Goal: Task Accomplishment & Management: Manage account settings

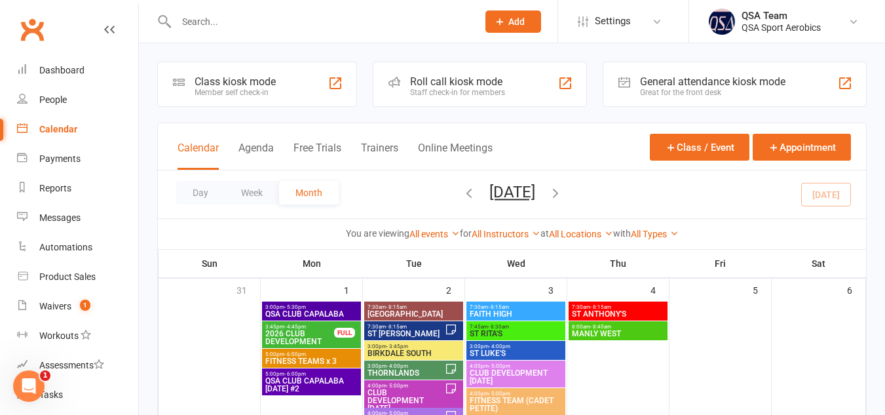
click at [248, 21] on input "text" at bounding box center [320, 21] width 296 height 18
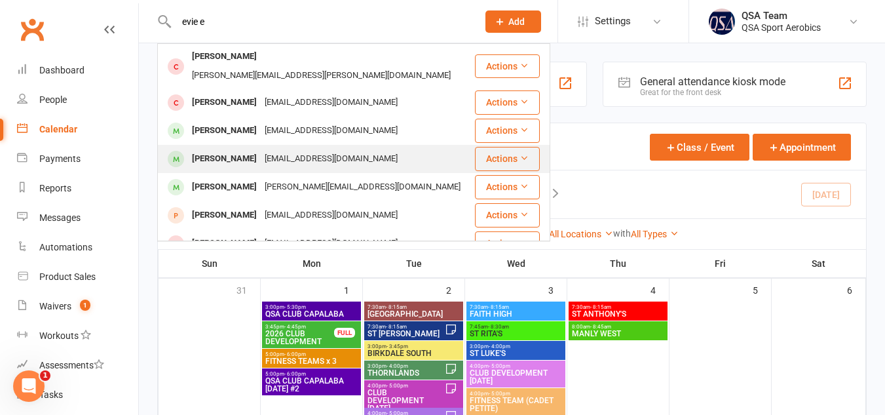
type input "evie e"
click at [261, 149] on div "[EMAIL_ADDRESS][DOMAIN_NAME]" at bounding box center [331, 158] width 141 height 19
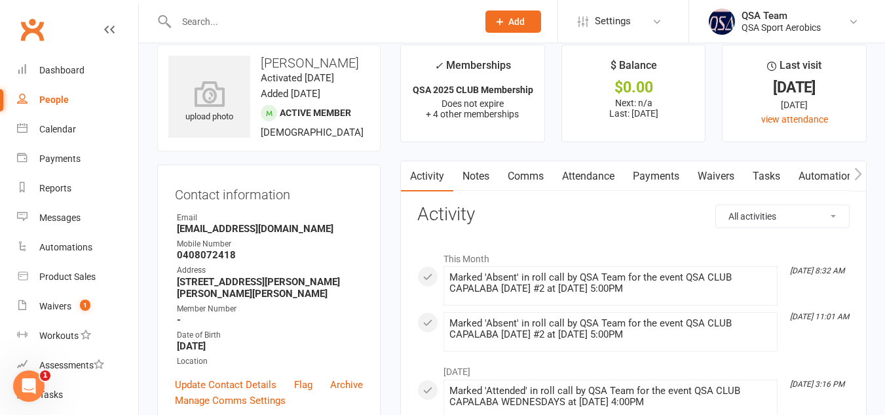
scroll to position [18, 0]
click at [654, 173] on link "Payments" at bounding box center [656, 175] width 65 height 30
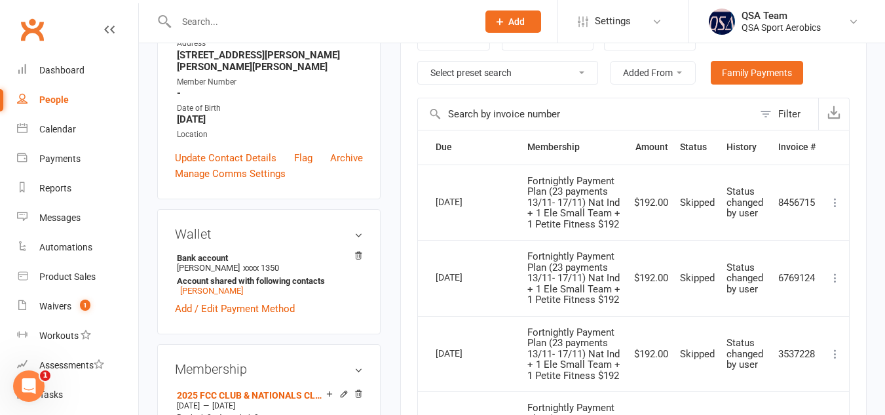
scroll to position [244, 0]
click at [358, 254] on icon at bounding box center [358, 254] width 7 height 7
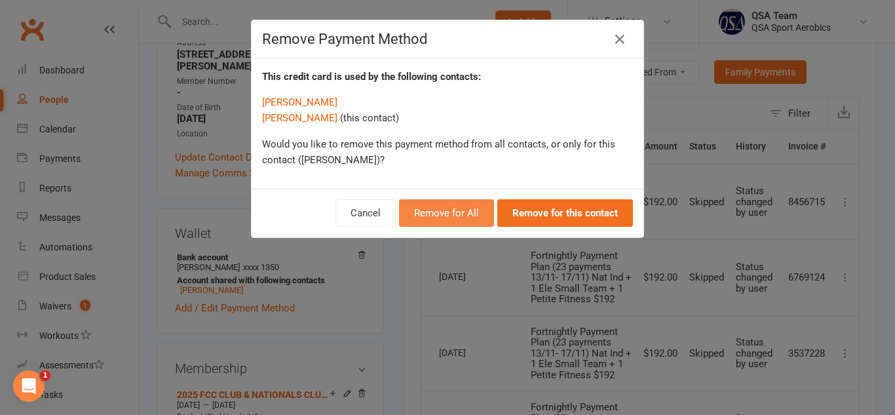
click at [456, 207] on button "Remove for All" at bounding box center [446, 213] width 95 height 28
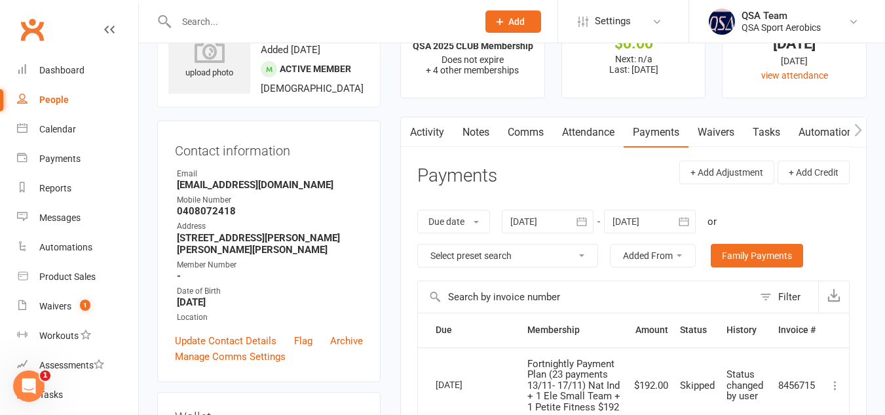
scroll to position [62, 0]
click at [257, 341] on link "Update Contact Details" at bounding box center [226, 340] width 102 height 16
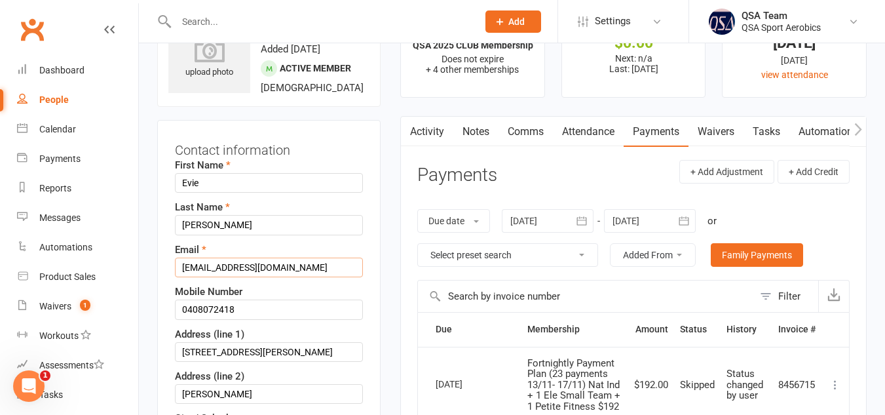
drag, startPoint x: 294, startPoint y: 264, endPoint x: 165, endPoint y: 270, distance: 129.2
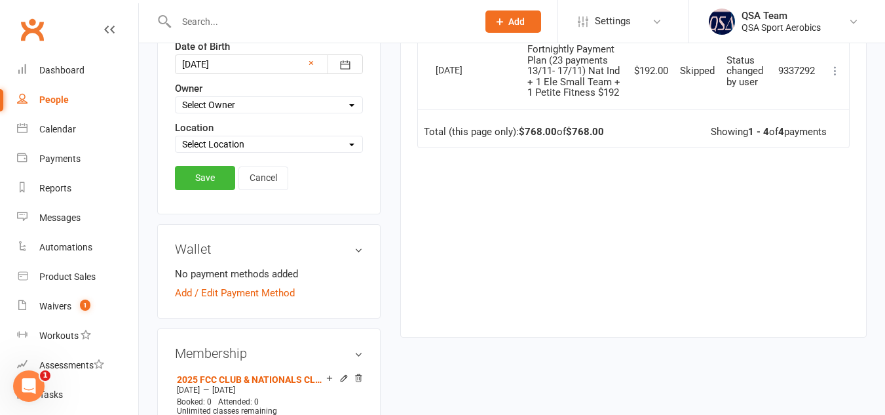
scroll to position [604, 0]
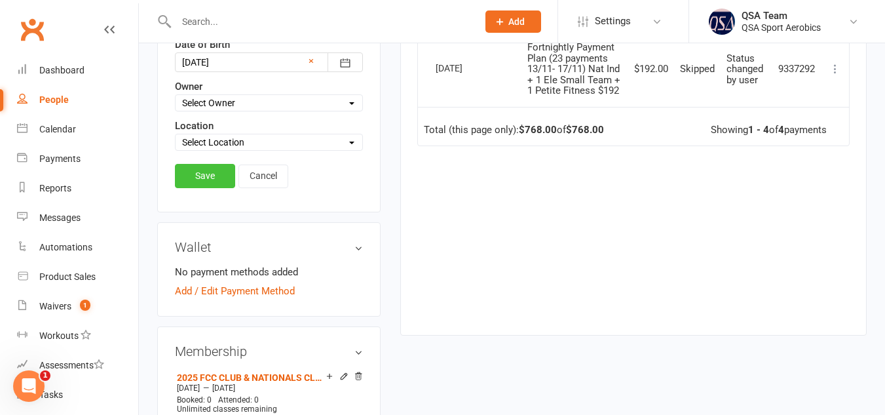
click at [210, 176] on link "Save" at bounding box center [205, 176] width 60 height 24
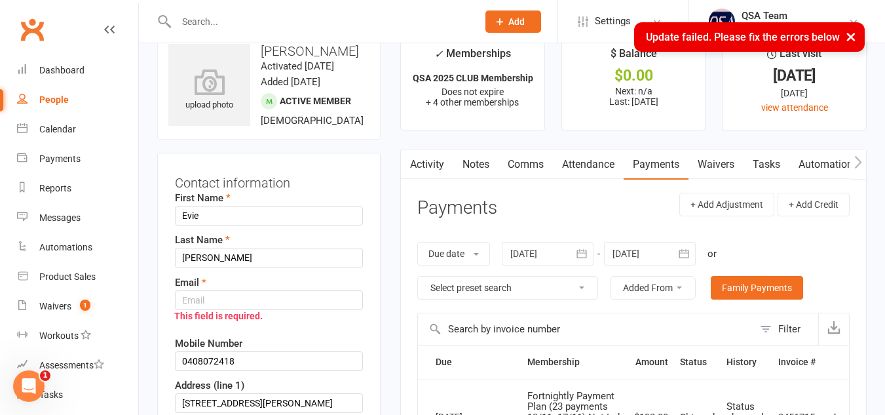
scroll to position [29, 0]
click at [255, 293] on input "text" at bounding box center [269, 300] width 188 height 20
paste input "[EMAIL_ADDRESS][DOMAIN_NAME]"
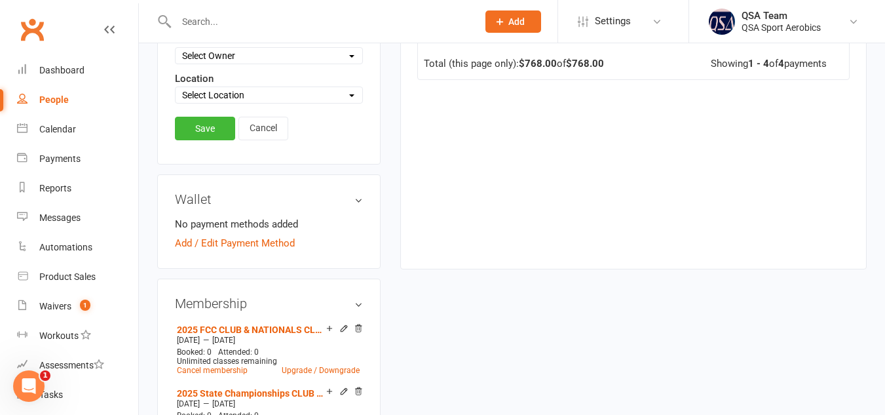
scroll to position [711, 0]
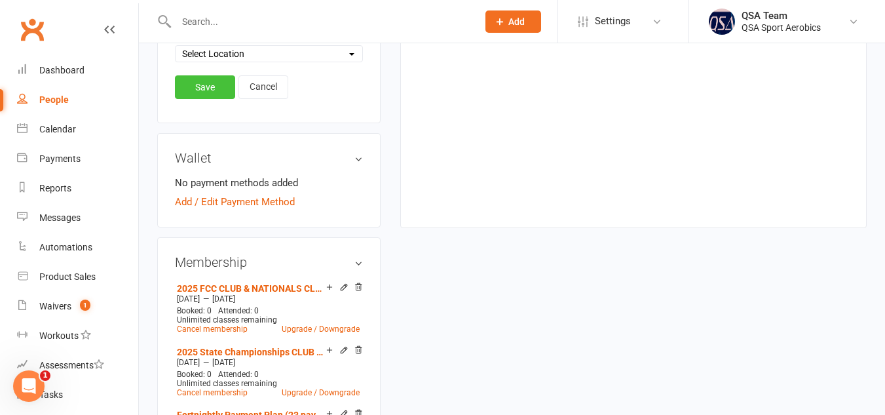
type input "[EMAIL_ADDRESS][DOMAIN_NAME]"
click at [210, 89] on link "Save" at bounding box center [205, 87] width 60 height 24
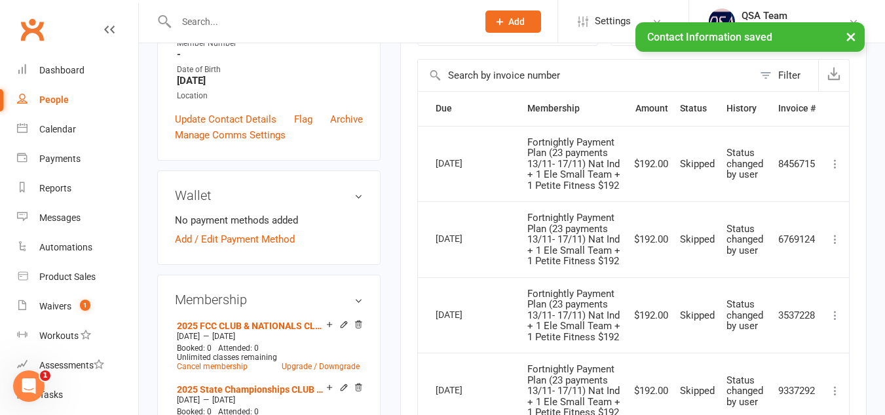
scroll to position [0, 0]
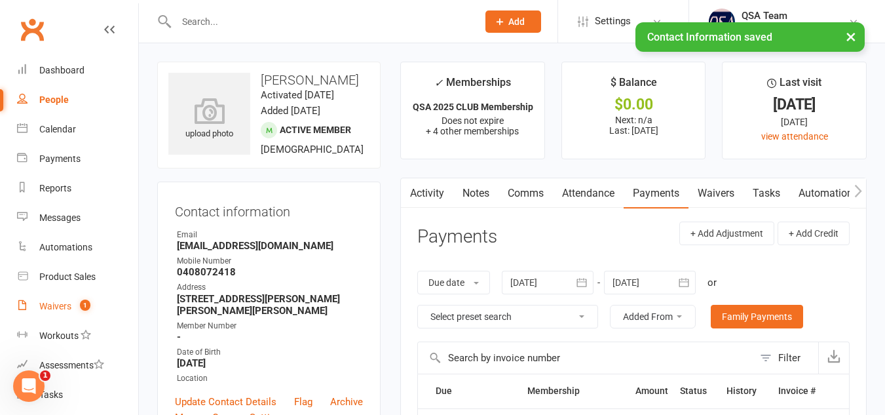
click at [54, 301] on div "Waivers" at bounding box center [55, 306] width 32 height 10
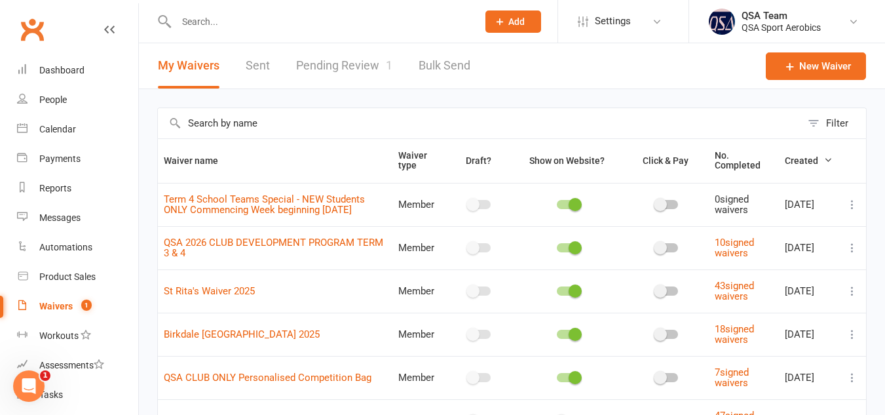
click at [59, 310] on div "Waivers" at bounding box center [55, 306] width 33 height 10
click at [51, 309] on div "Waivers" at bounding box center [55, 306] width 33 height 10
click at [60, 305] on div "Waivers" at bounding box center [55, 306] width 33 height 10
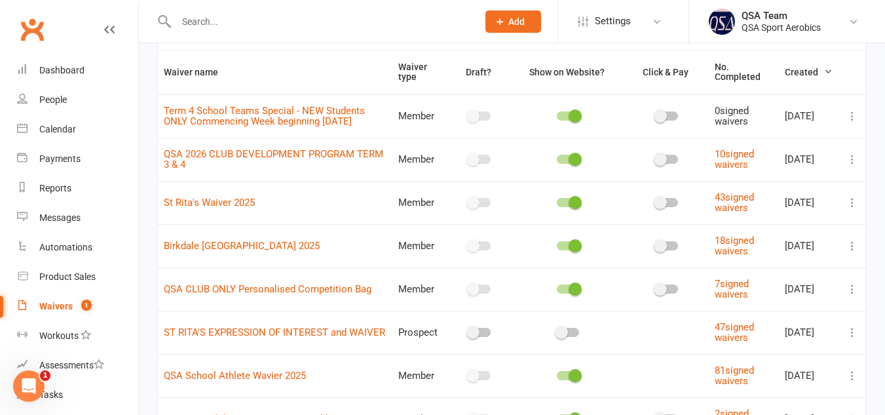
scroll to position [89, 0]
click at [58, 308] on div "Waivers" at bounding box center [55, 306] width 33 height 10
click at [56, 305] on div "Waivers" at bounding box center [55, 306] width 33 height 10
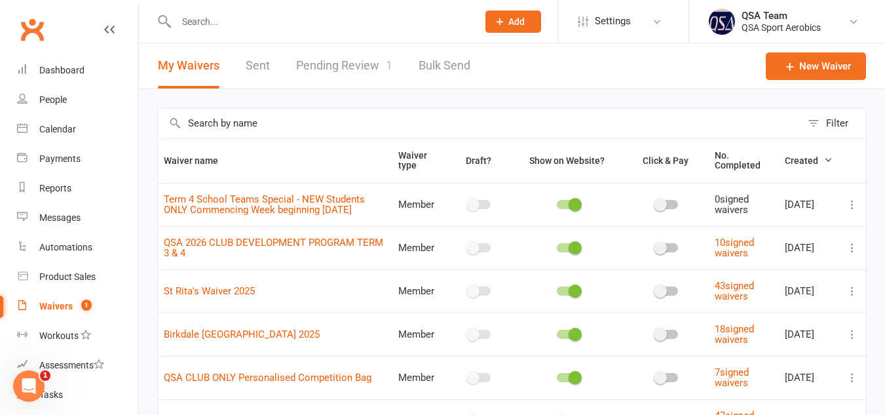
click at [337, 56] on link "Pending Review 1" at bounding box center [344, 65] width 96 height 45
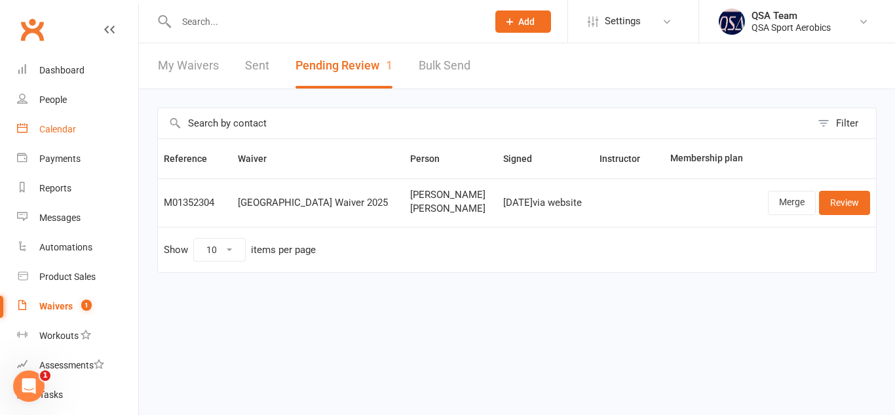
click at [62, 126] on div "Calendar" at bounding box center [57, 129] width 37 height 10
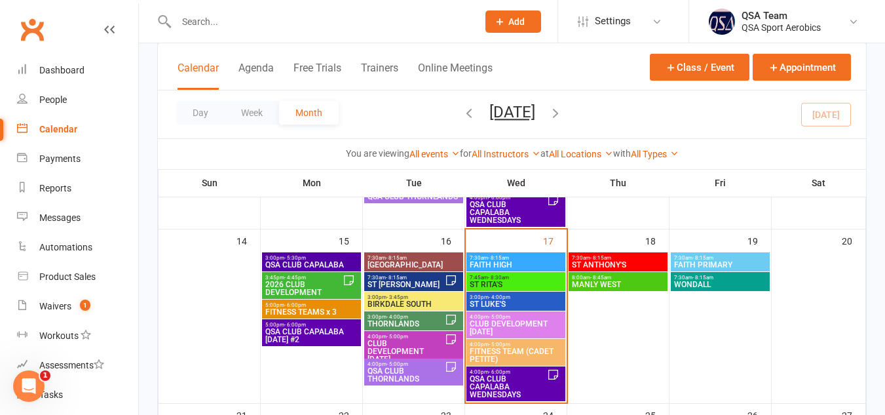
scroll to position [398, 0]
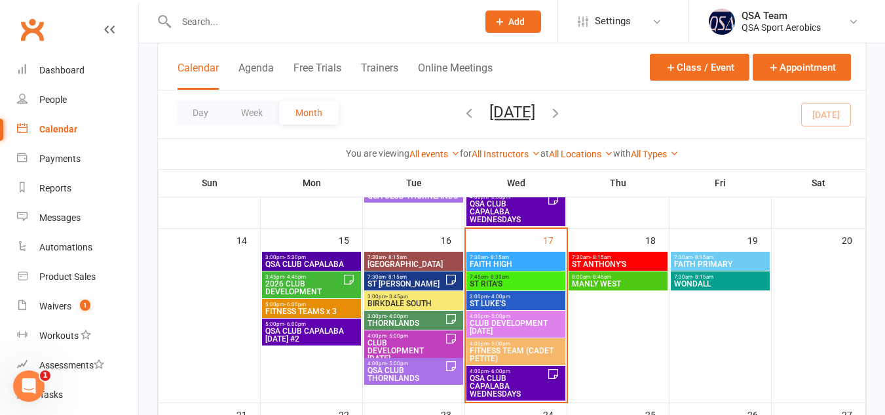
click at [403, 323] on span "THORNLANDS" at bounding box center [406, 323] width 78 height 8
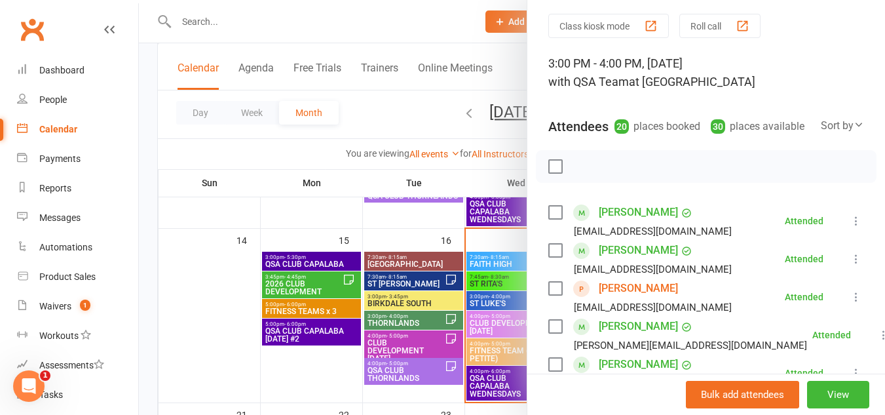
scroll to position [0, 0]
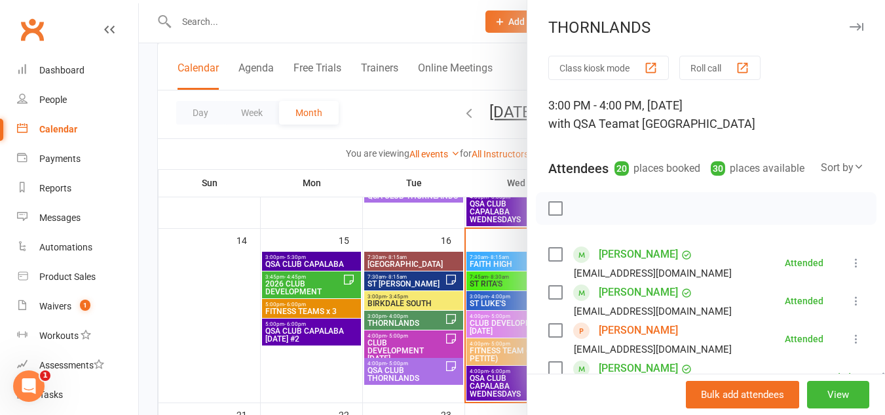
click at [850, 25] on icon "button" at bounding box center [857, 27] width 14 height 8
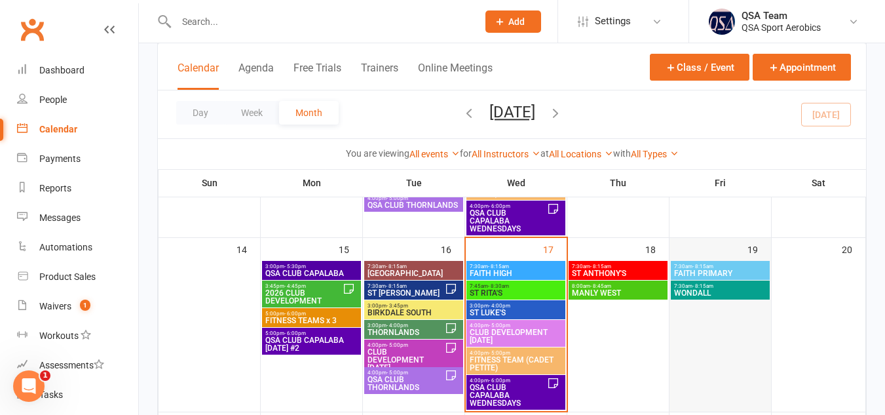
scroll to position [386, 0]
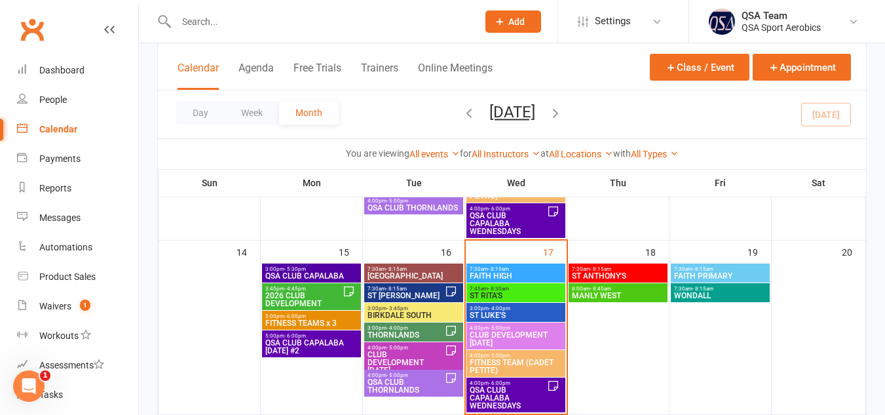
click at [563, 111] on icon "button" at bounding box center [555, 112] width 14 height 14
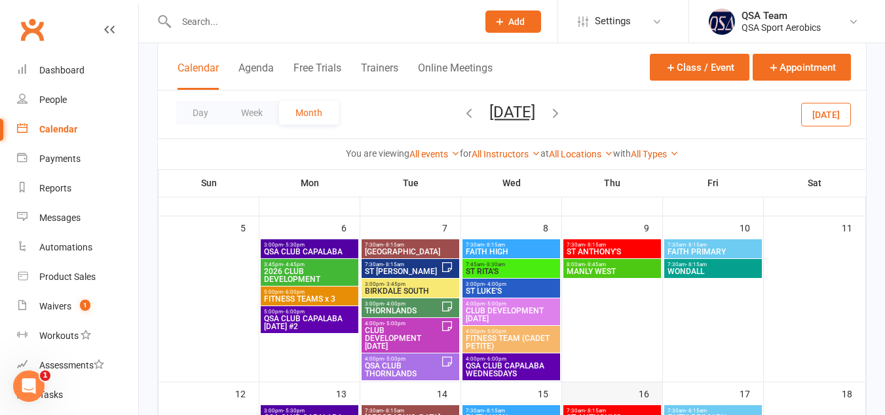
scroll to position [146, 0]
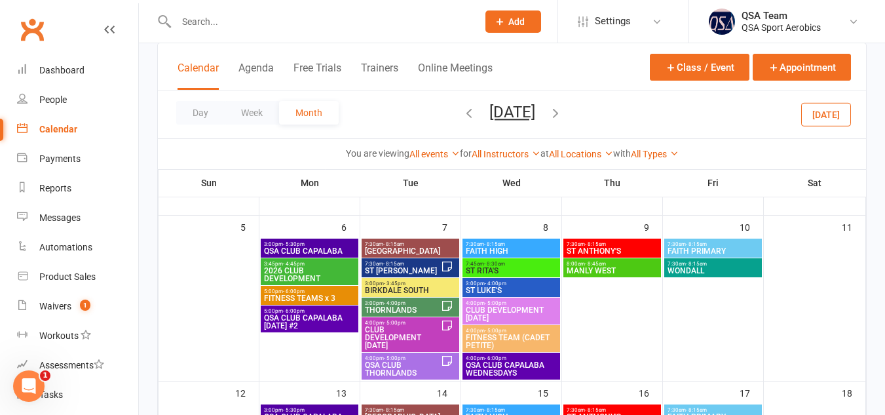
click at [419, 303] on span "3:00pm - 4:00pm" at bounding box center [402, 303] width 77 height 6
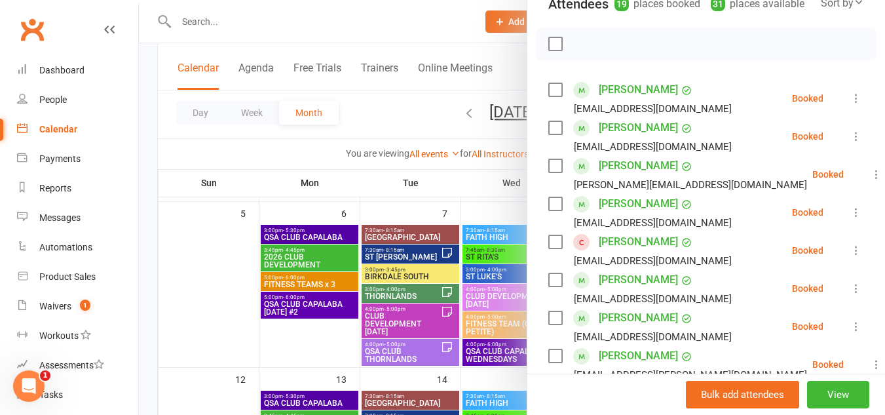
scroll to position [0, 0]
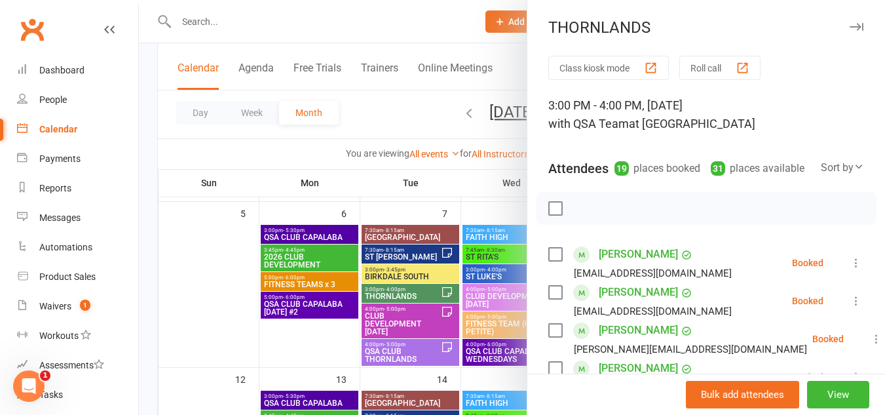
click at [848, 29] on button "button" at bounding box center [856, 27] width 16 height 16
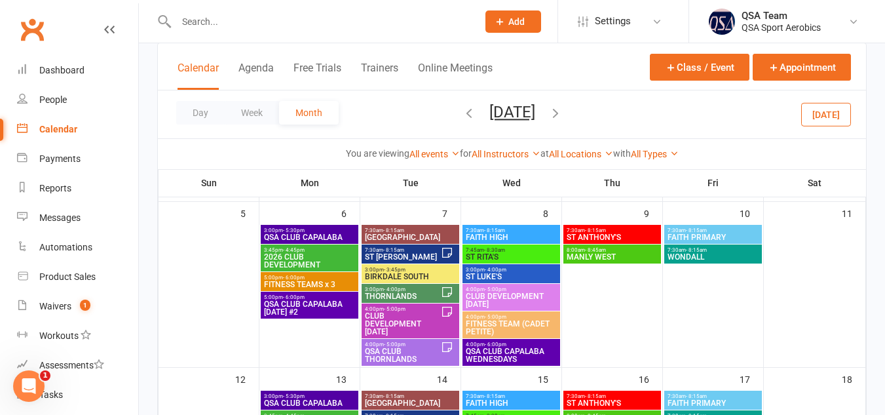
click at [274, 18] on input "text" at bounding box center [320, 21] width 296 height 18
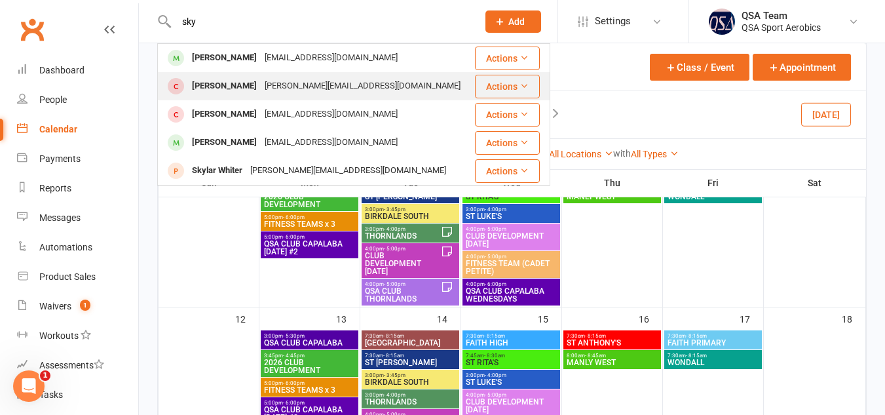
scroll to position [216, 0]
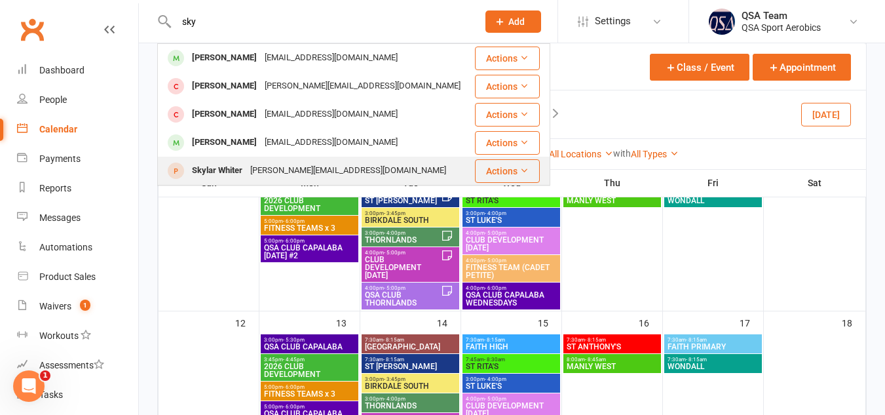
type input "sky"
click at [292, 167] on div "[PERSON_NAME][EMAIL_ADDRESS][DOMAIN_NAME]" at bounding box center [348, 170] width 204 height 19
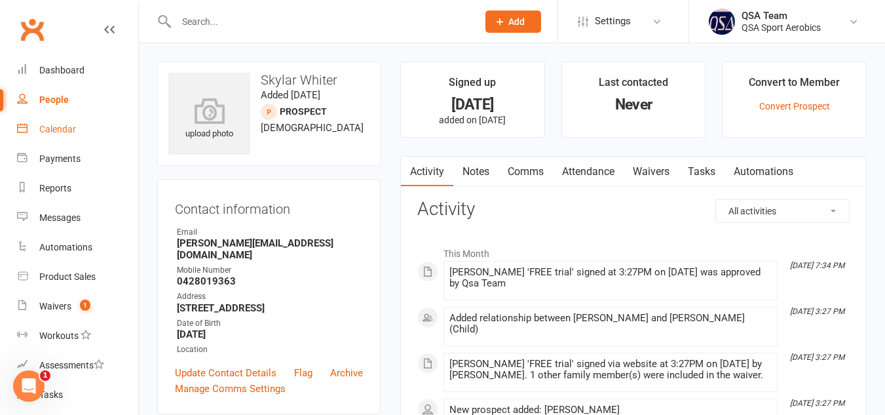
click at [71, 130] on div "Calendar" at bounding box center [57, 129] width 37 height 10
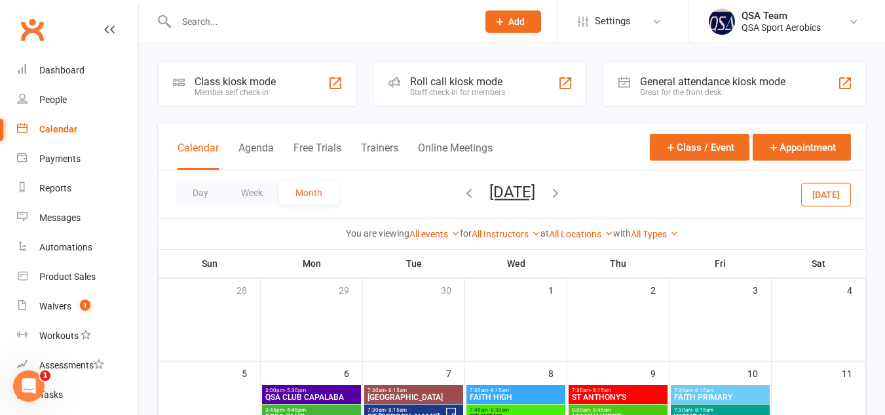
click at [462, 194] on icon "button" at bounding box center [469, 192] width 14 height 14
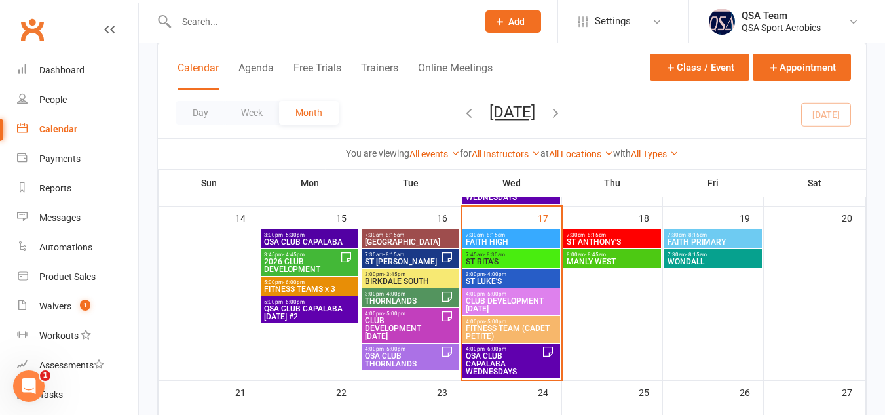
scroll to position [428, 0]
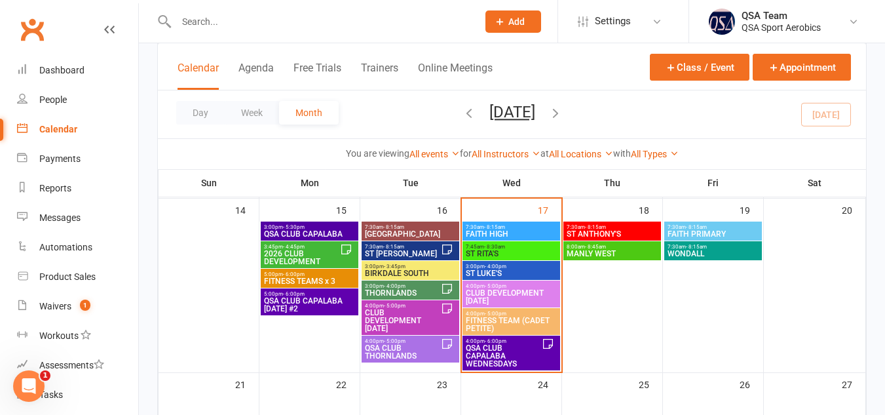
click at [430, 289] on span "THORNLANDS" at bounding box center [402, 293] width 77 height 8
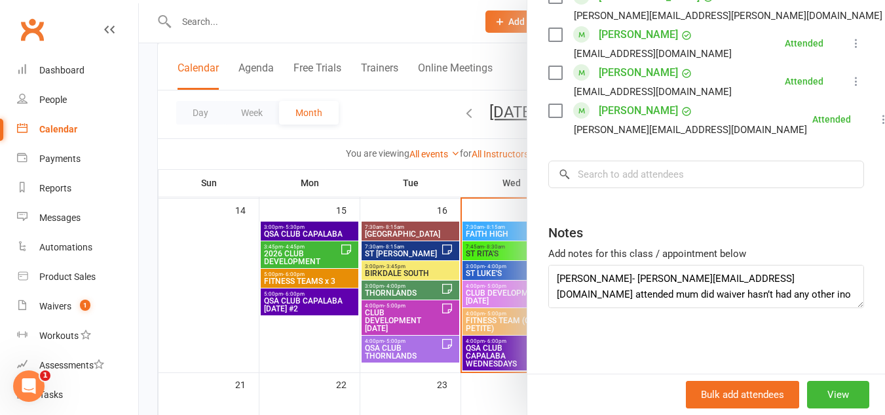
scroll to position [141, 0]
click at [724, 293] on textarea "[PERSON_NAME] away NEW Trial [DATE] - [PERSON_NAME] - 11/9 Sent sign on info an…" at bounding box center [706, 286] width 316 height 43
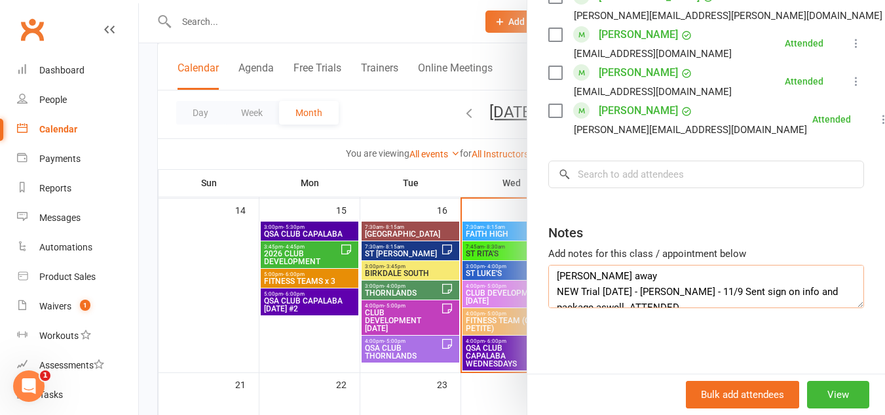
scroll to position [0, 0]
drag, startPoint x: 748, startPoint y: 275, endPoint x: 556, endPoint y: 322, distance: 197.6
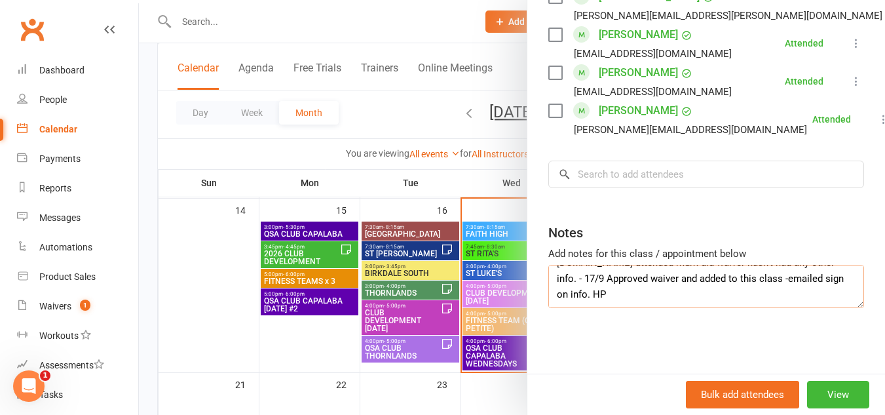
click at [563, 269] on textarea "[PERSON_NAME] away NEW Trial [DATE] - [PERSON_NAME] - 11/9 Sent sign on info an…" at bounding box center [706, 286] width 316 height 43
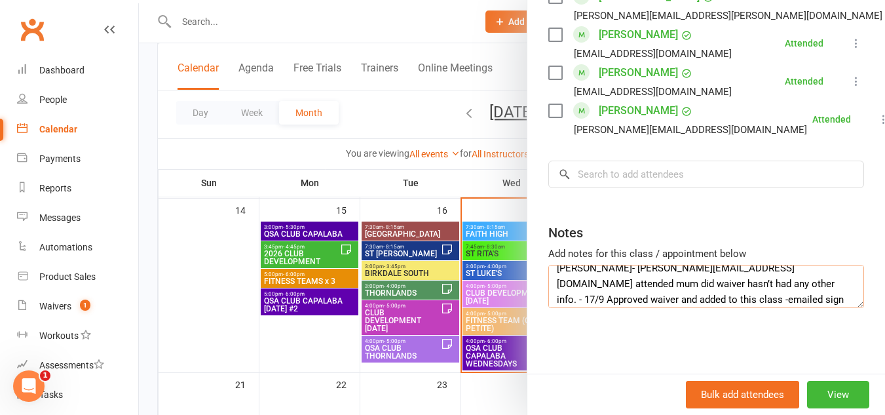
scroll to position [131, 0]
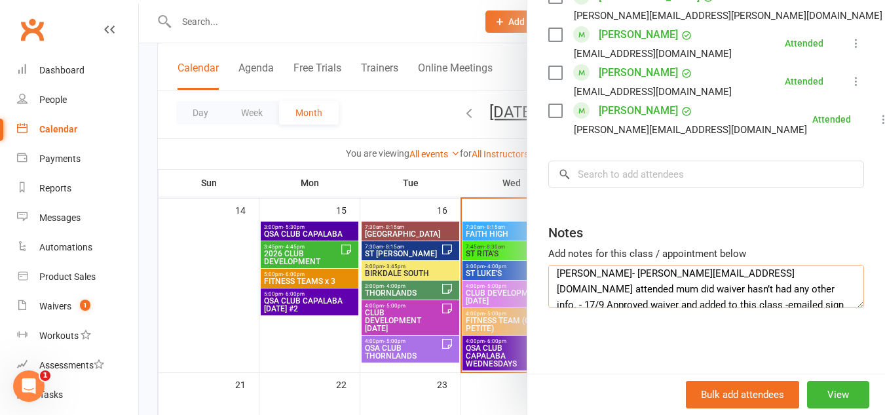
drag, startPoint x: 748, startPoint y: 288, endPoint x: 555, endPoint y: 288, distance: 192.6
click at [555, 288] on textarea "[PERSON_NAME] away NEW Trial [DATE] - [PERSON_NAME] - 11/9 Sent sign on info an…" at bounding box center [706, 286] width 316 height 43
type textarea "[PERSON_NAME] away NEW Trial [DATE] - [PERSON_NAME] - 11/9 Sent sign on info an…"
click at [706, 290] on textarea "[PERSON_NAME] away NEW Trial [DATE] - [PERSON_NAME] - 11/9 Sent sign on info an…" at bounding box center [706, 286] width 316 height 43
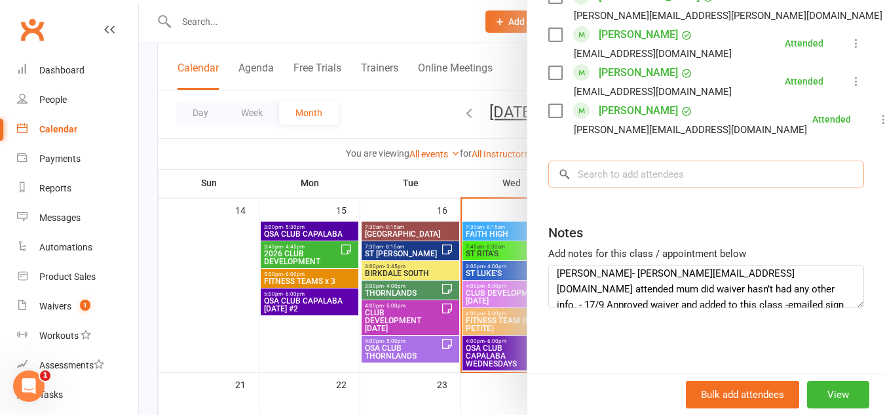
click at [690, 182] on input "search" at bounding box center [706, 174] width 316 height 28
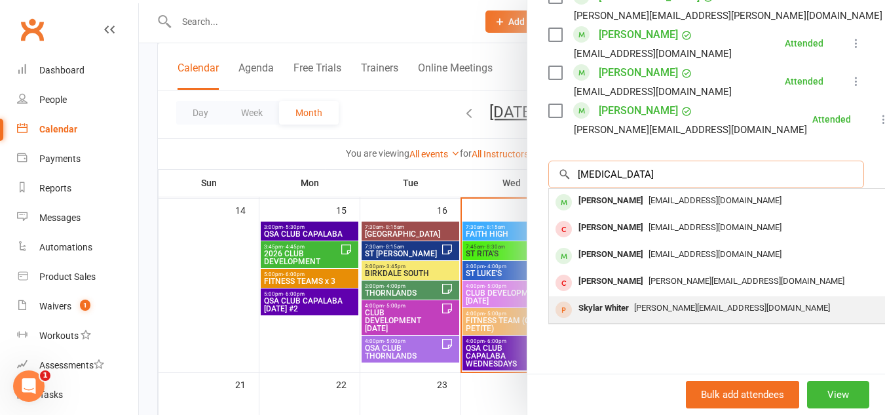
type input "[MEDICAL_DATA]"
click at [637, 301] on div "[PERSON_NAME][EMAIL_ADDRESS][DOMAIN_NAME]" at bounding box center [744, 308] width 381 height 19
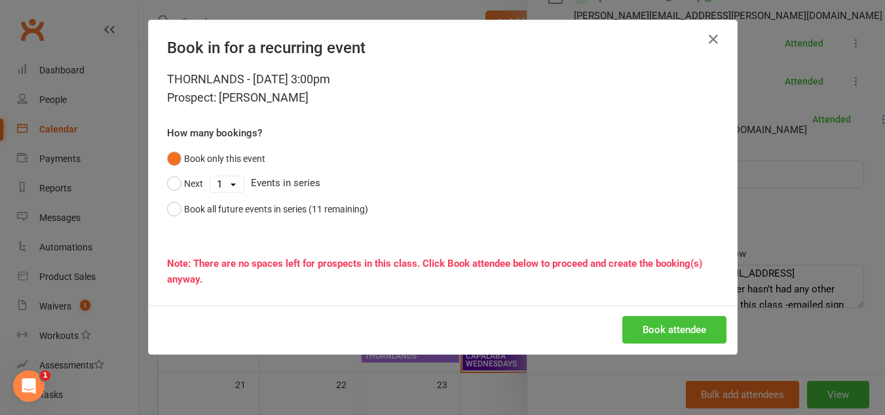
click at [682, 334] on button "Book attendee" at bounding box center [674, 330] width 104 height 28
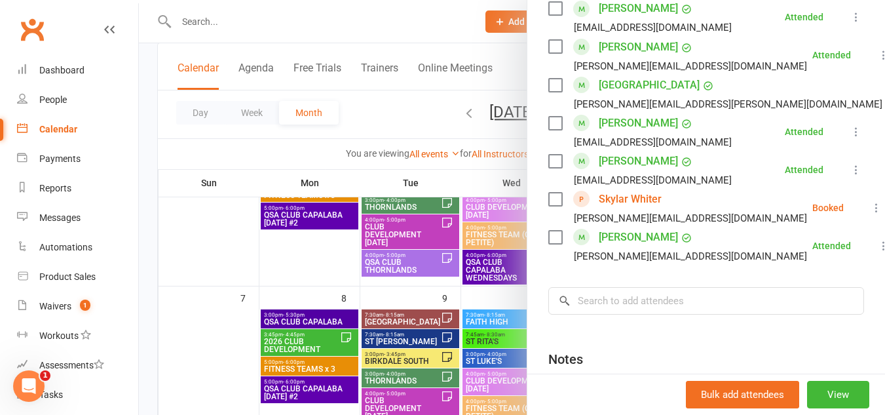
scroll to position [786, 0]
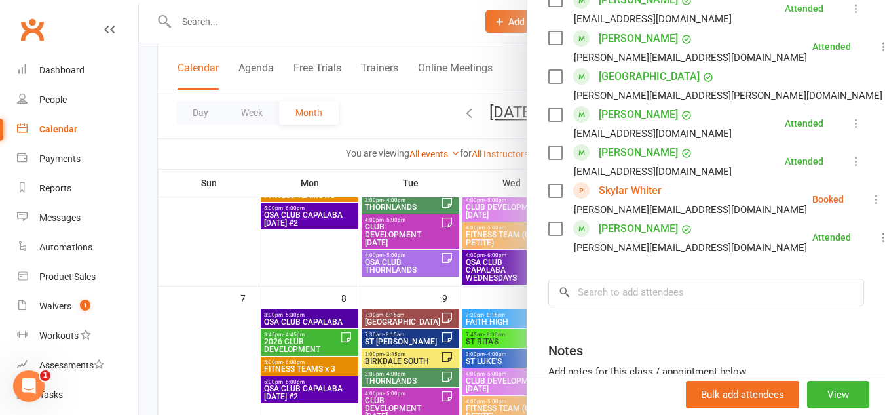
click at [552, 197] on label at bounding box center [554, 190] width 13 height 13
click at [870, 206] on icon at bounding box center [876, 199] width 13 height 13
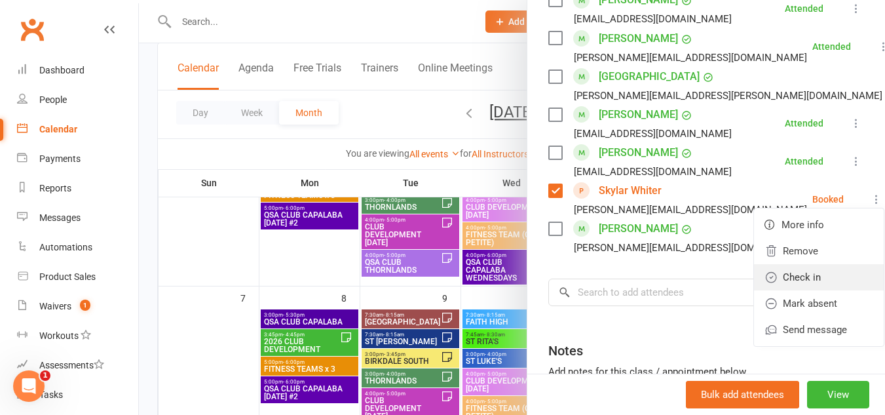
click at [773, 290] on link "Check in" at bounding box center [819, 277] width 130 height 26
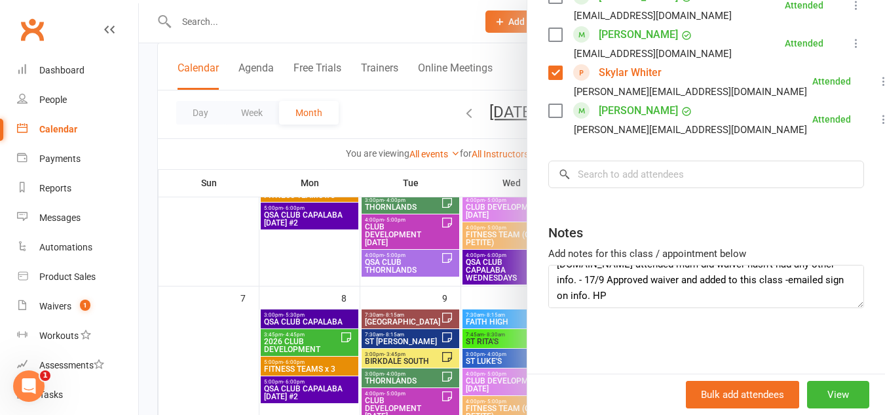
scroll to position [157, 0]
click at [571, 294] on textarea "[PERSON_NAME] away NEW Trial [DATE] - [PERSON_NAME] - 11/9 Sent sign on info an…" at bounding box center [706, 286] width 316 height 43
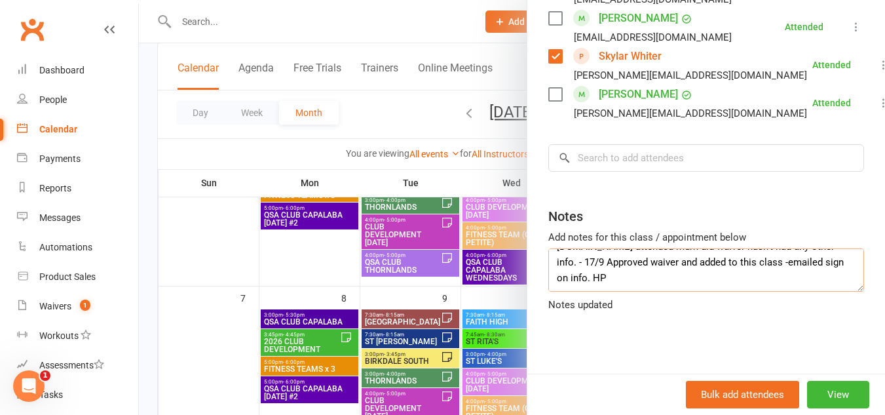
click at [781, 279] on textarea "[PERSON_NAME] away NEW Trial [DATE] - [PERSON_NAME] - 11/9 Sent sign on info an…" at bounding box center [706, 269] width 316 height 43
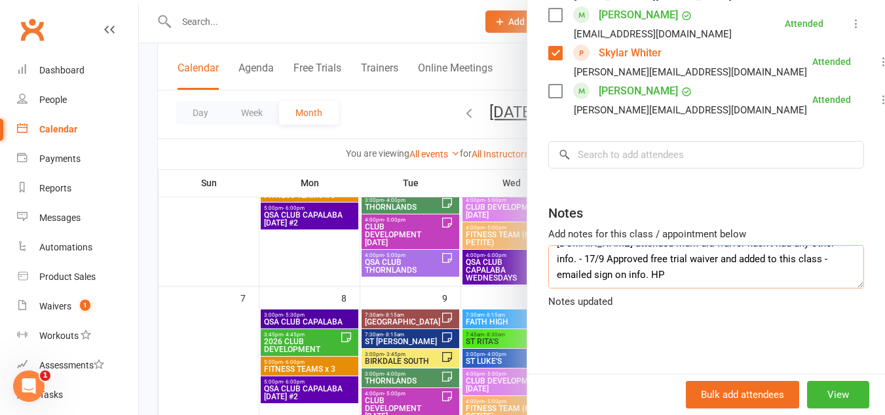
scroll to position [924, 0]
click at [751, 280] on textarea "[PERSON_NAME] away NEW Trial [DATE] - [PERSON_NAME] - 11/9 Sent sign on info an…" at bounding box center [706, 265] width 316 height 43
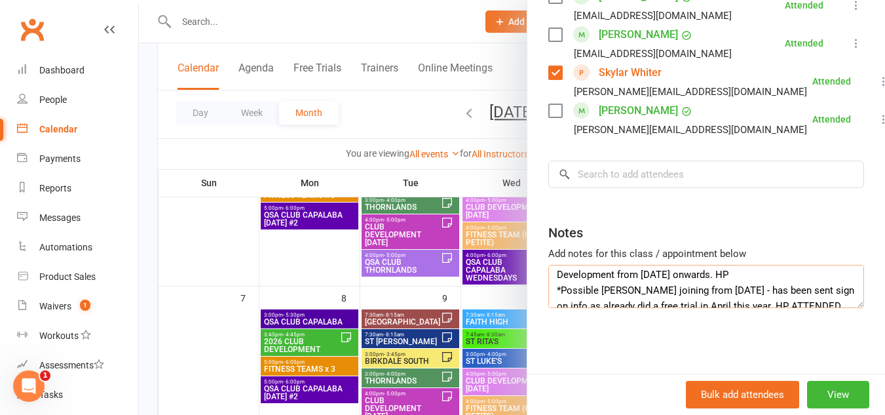
scroll to position [61, 0]
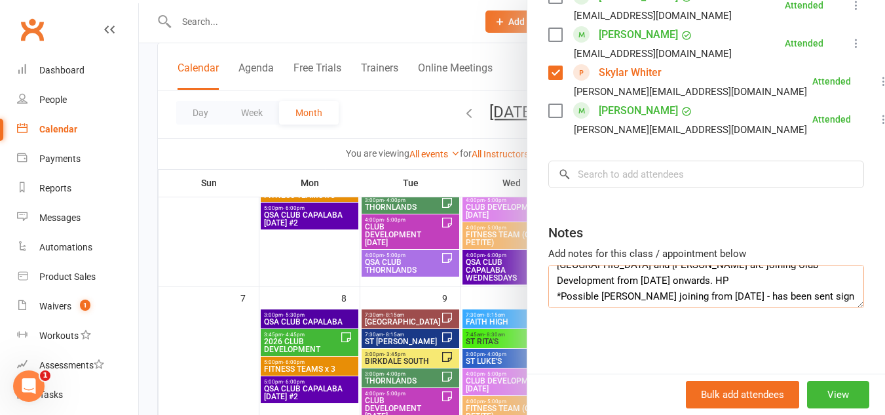
type textarea "[PERSON_NAME] away NEW Trial [DATE] - [PERSON_NAME] - 11/9 Sent sign on info an…"
click at [658, 170] on input "search" at bounding box center [706, 174] width 316 height 28
type input "d"
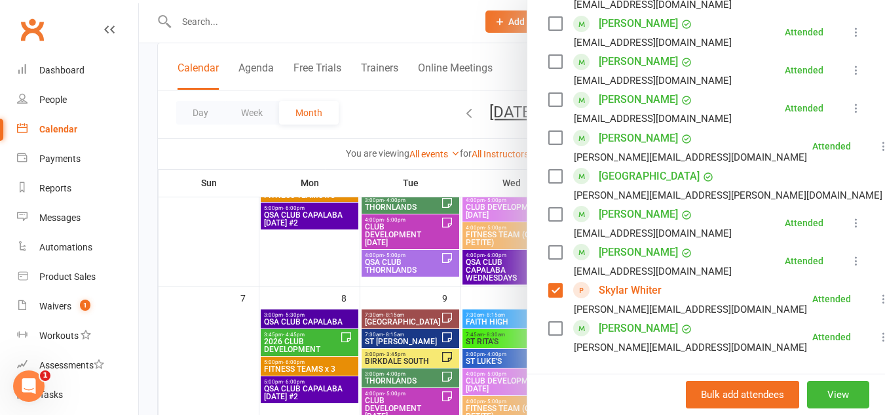
scroll to position [686, 0]
click at [552, 297] on label at bounding box center [554, 290] width 13 height 13
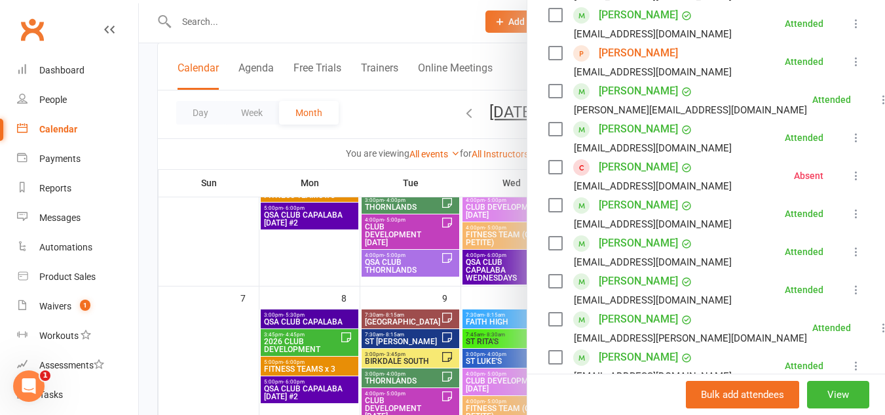
scroll to position [0, 0]
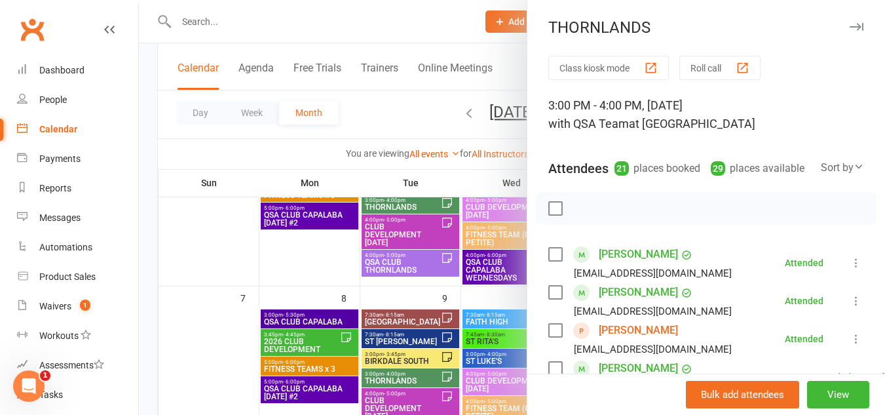
click at [850, 26] on icon "button" at bounding box center [857, 27] width 14 height 8
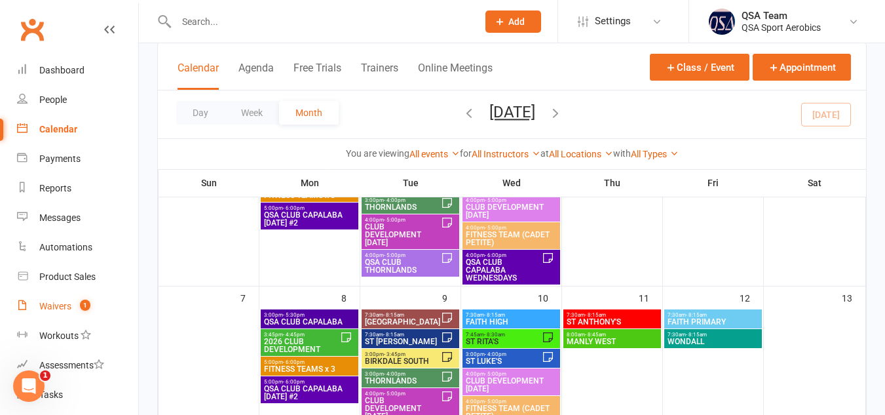
click at [48, 303] on div "Waivers" at bounding box center [55, 306] width 32 height 10
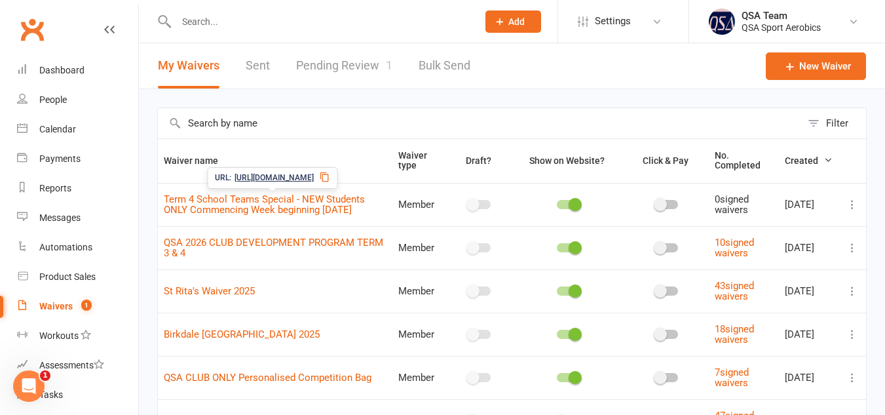
click at [284, 178] on span "[URL][DOMAIN_NAME]" at bounding box center [274, 178] width 79 height 12
click at [50, 127] on div "Calendar" at bounding box center [57, 129] width 37 height 10
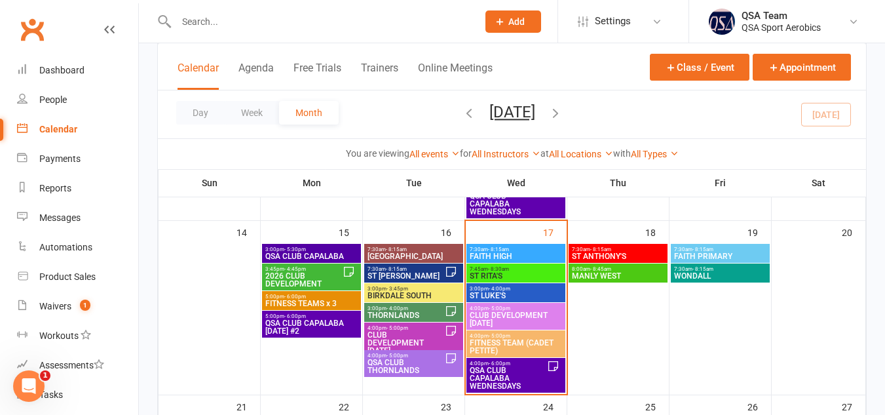
scroll to position [406, 0]
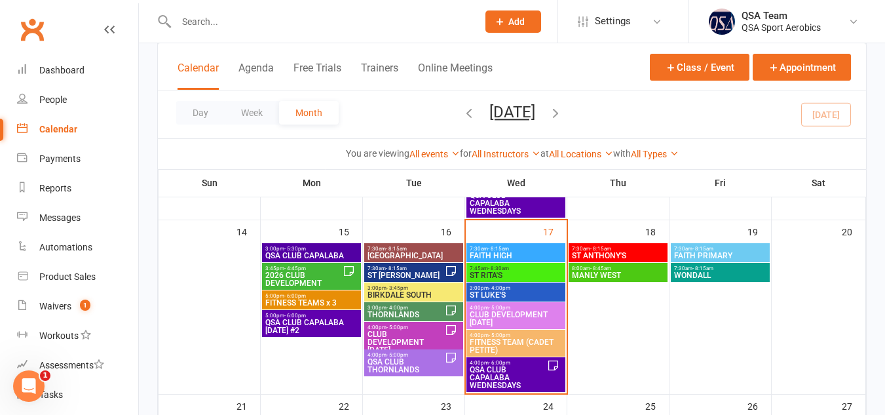
click at [498, 371] on span "QSA CLUB CAPALABA WEDNESDAYS" at bounding box center [508, 378] width 78 height 24
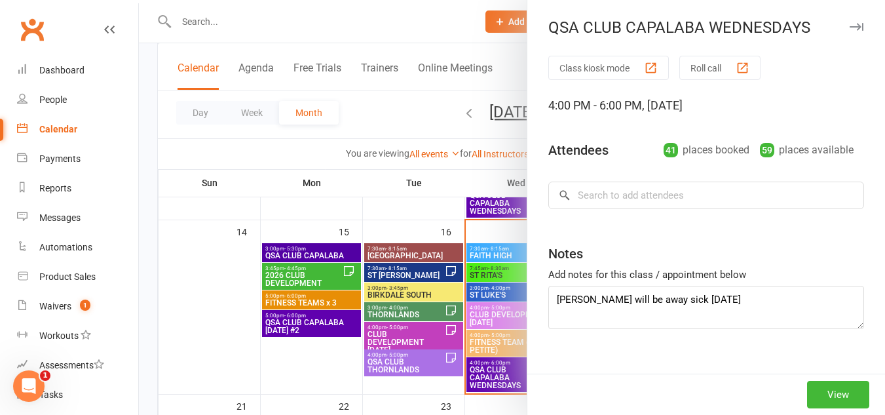
scroll to position [21, 0]
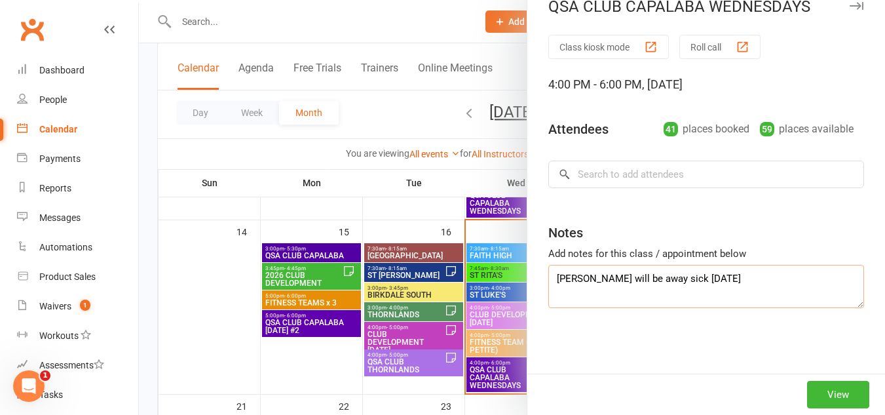
click at [742, 286] on textarea "[PERSON_NAME] will be away sick [DATE]" at bounding box center [706, 286] width 316 height 43
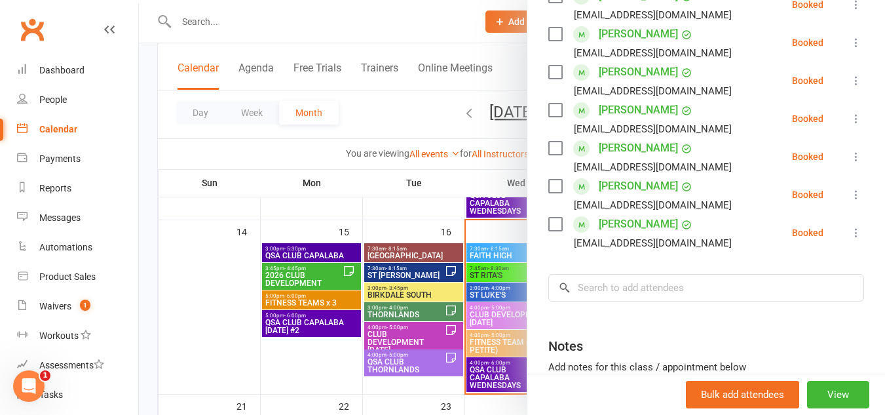
scroll to position [1723, 0]
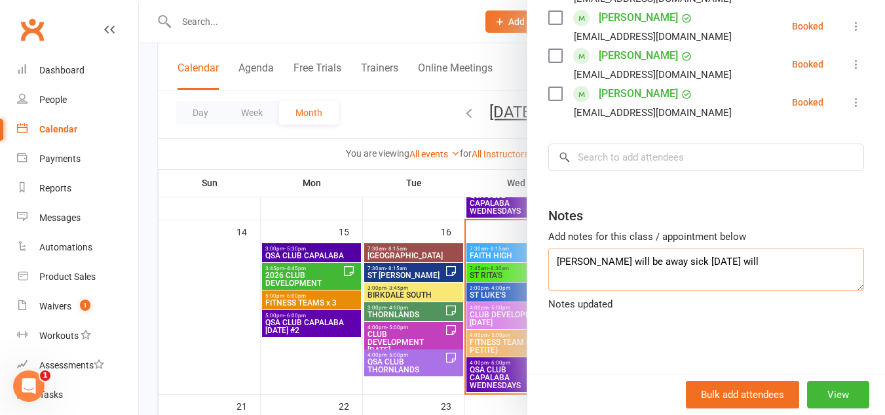
click at [656, 291] on textarea "[PERSON_NAME] will be away sick [DATE] will" at bounding box center [706, 269] width 316 height 43
click at [728, 274] on textarea "[PERSON_NAME] will be away sick [DATE] will" at bounding box center [706, 269] width 316 height 43
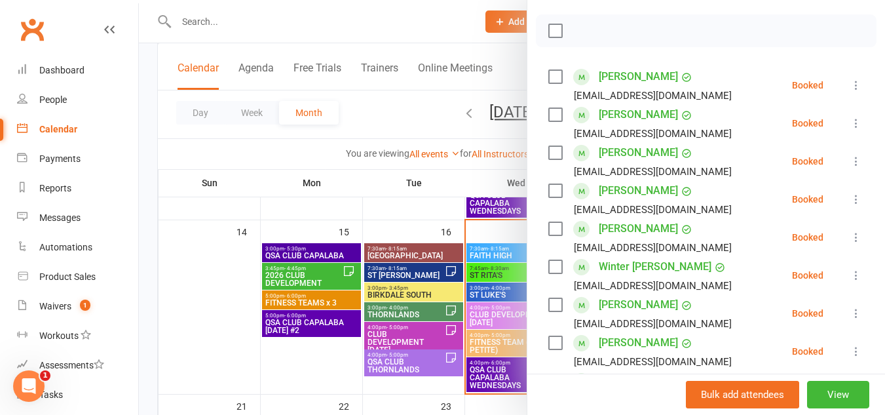
scroll to position [0, 0]
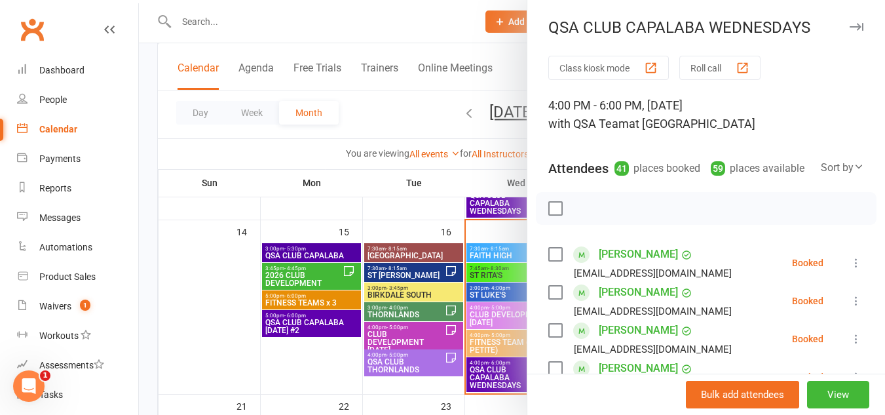
type textarea "[PERSON_NAME] will be away sick [DATE] [PERSON_NAME] and [PERSON_NAME] will be …"
click at [850, 29] on icon "button" at bounding box center [857, 27] width 14 height 8
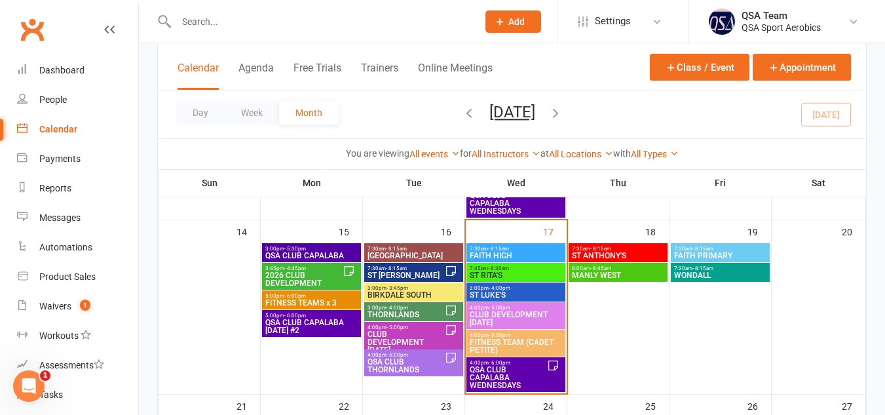
click at [427, 307] on span "3:00pm - 4:00pm" at bounding box center [406, 308] width 78 height 6
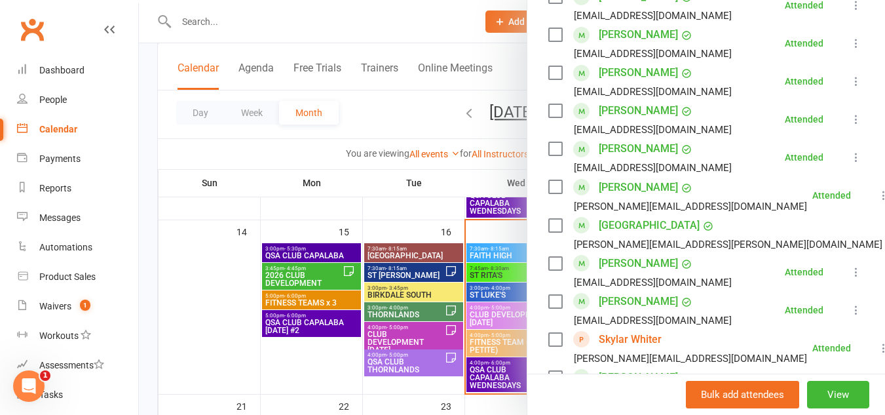
scroll to position [920, 0]
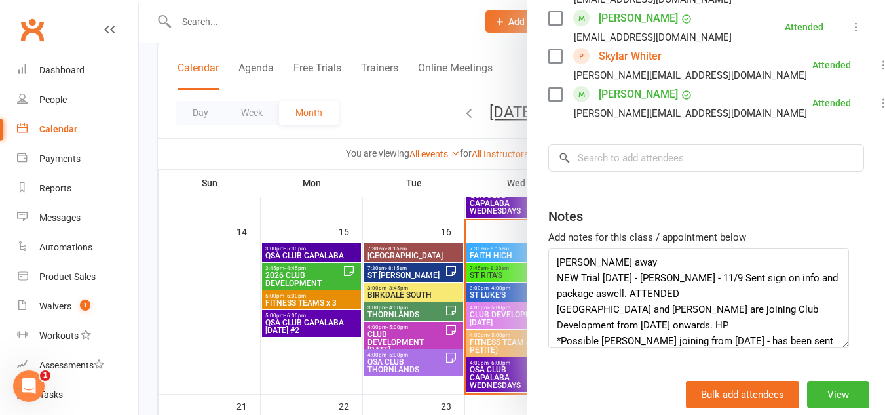
drag, startPoint x: 837, startPoint y: 304, endPoint x: 837, endPoint y: 361, distance: 57.0
click at [837, 348] on textarea "[PERSON_NAME] away NEW Trial [DATE] - [PERSON_NAME] - 11/9 Sent sign on info an…" at bounding box center [698, 298] width 301 height 100
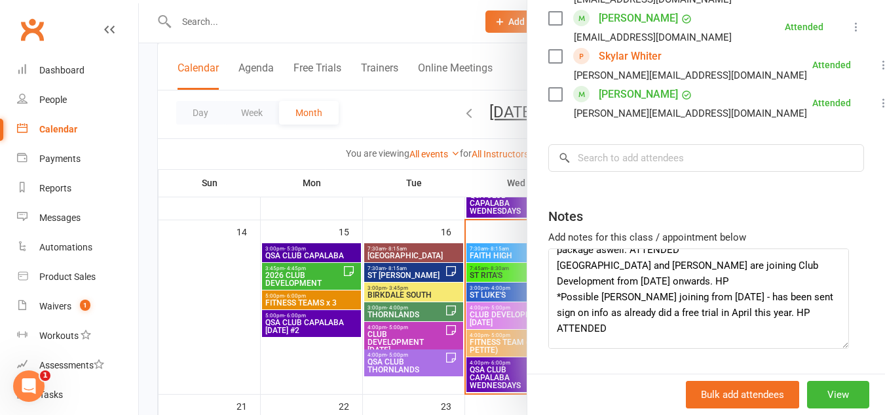
scroll to position [45, 0]
click at [692, 292] on textarea "[PERSON_NAME] away NEW Trial [DATE] - [PERSON_NAME] - 11/9 Sent sign on info an…" at bounding box center [698, 298] width 301 height 100
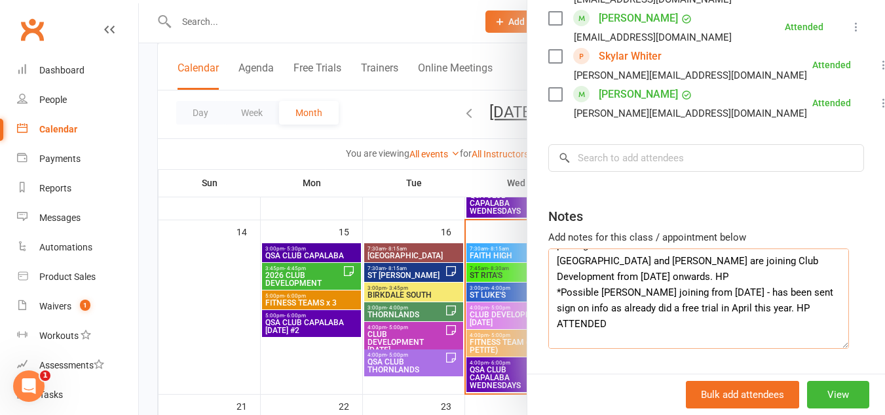
scroll to position [49, 0]
click at [660, 340] on textarea "[PERSON_NAME] away NEW Trial [DATE] - [PERSON_NAME] - 11/9 Sent sign on info an…" at bounding box center [698, 298] width 301 height 100
type textarea "[PERSON_NAME] away NEW Trial [DATE] - [PERSON_NAME] - 11/9 Sent sign on info an…"
click at [626, 172] on input "search" at bounding box center [706, 158] width 316 height 28
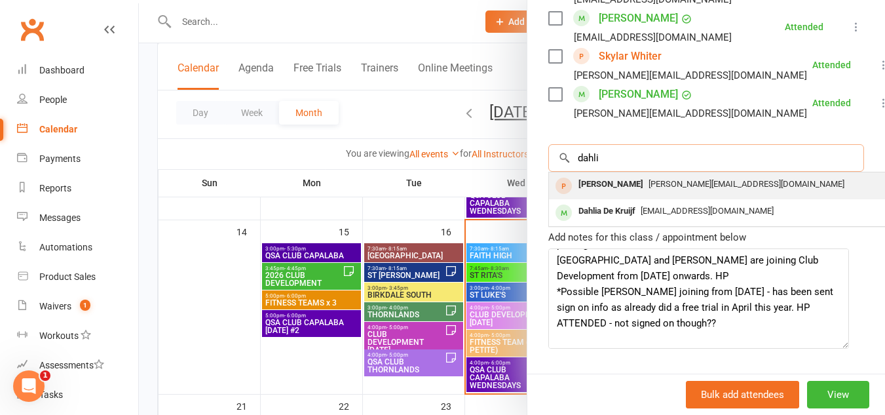
type input "dahli"
click at [700, 189] on span "[PERSON_NAME][EMAIL_ADDRESS][DOMAIN_NAME]" at bounding box center [747, 184] width 196 height 10
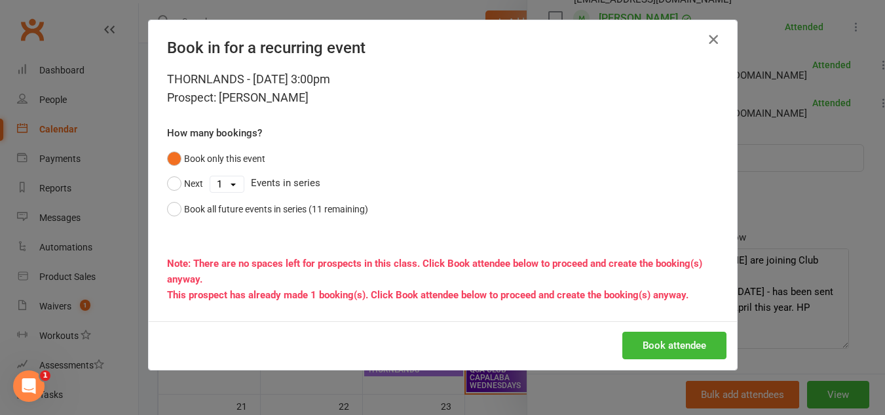
click at [707, 39] on icon "button" at bounding box center [714, 39] width 16 height 16
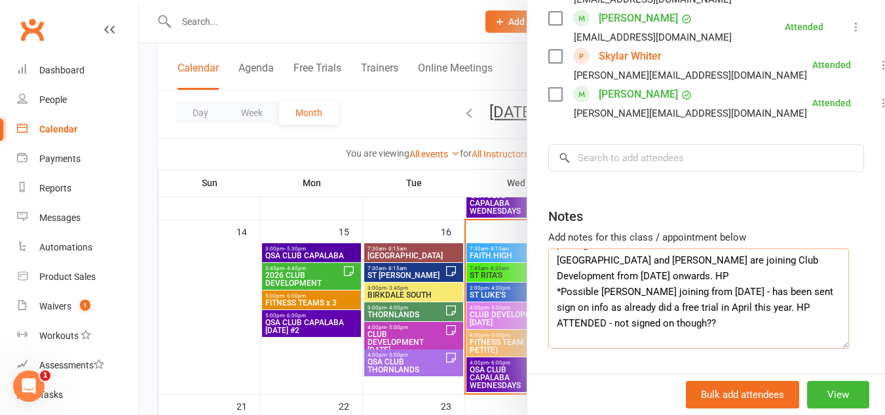
click at [761, 339] on textarea "[PERSON_NAME] away NEW Trial [DATE] - [PERSON_NAME] - 11/9 Sent sign on info an…" at bounding box center [698, 298] width 301 height 100
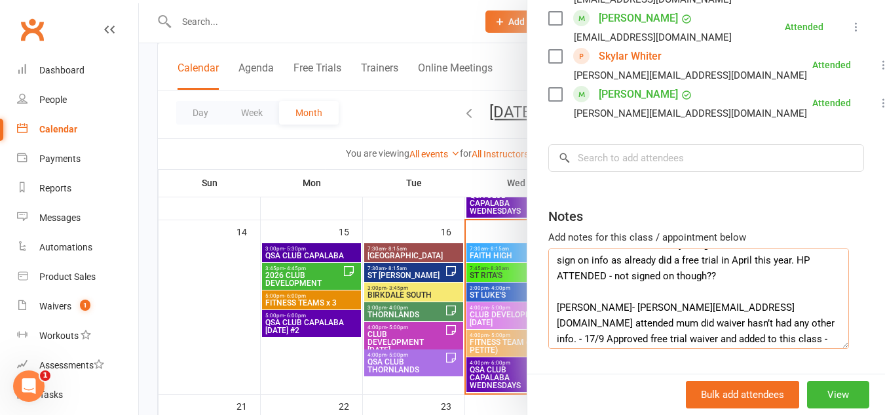
scroll to position [100, 0]
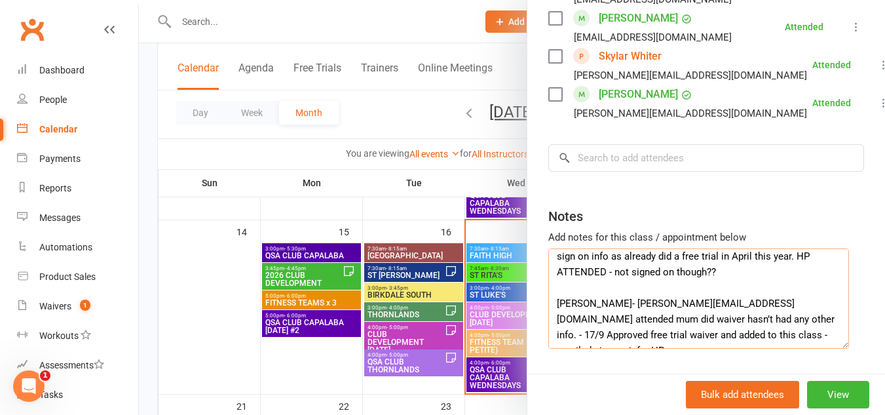
click at [691, 307] on textarea "[PERSON_NAME] away NEW Trial [DATE] - [PERSON_NAME] - 11/9 Sent sign on info an…" at bounding box center [698, 298] width 301 height 100
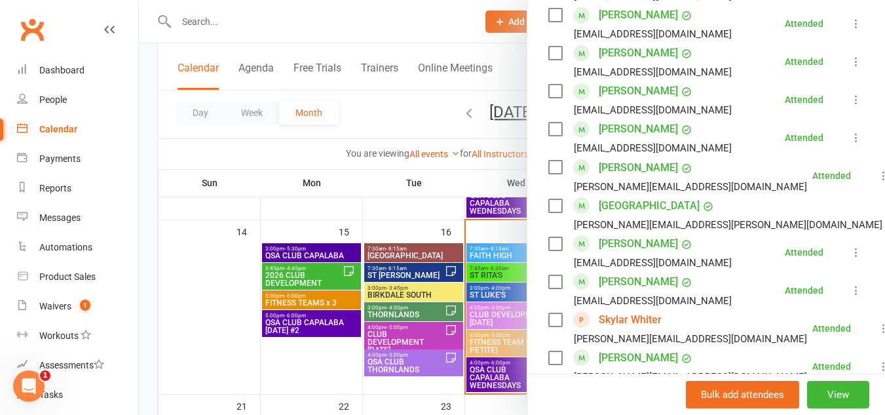
scroll to position [977, 0]
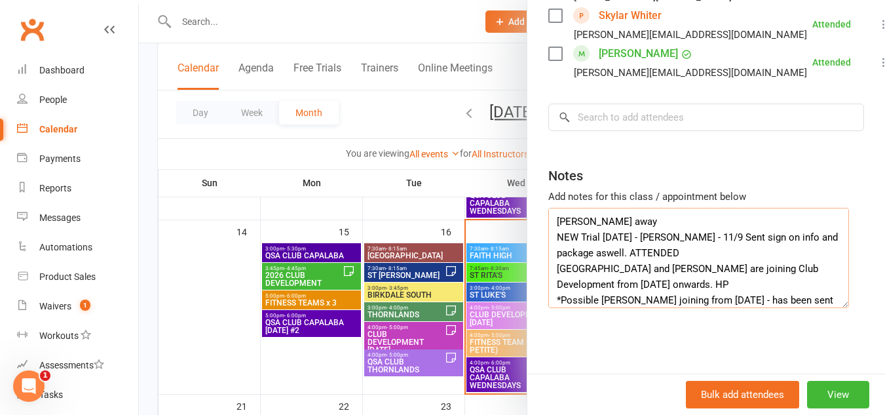
click at [606, 221] on textarea "[PERSON_NAME] away NEW Trial [DATE] - [PERSON_NAME] - 11/9 Sent sign on info an…" at bounding box center [698, 258] width 301 height 100
click at [675, 219] on textarea "[PERSON_NAME] will be away NEW Trial [DATE] - [PERSON_NAME] - 11/9 Sent sign on…" at bounding box center [698, 258] width 301 height 100
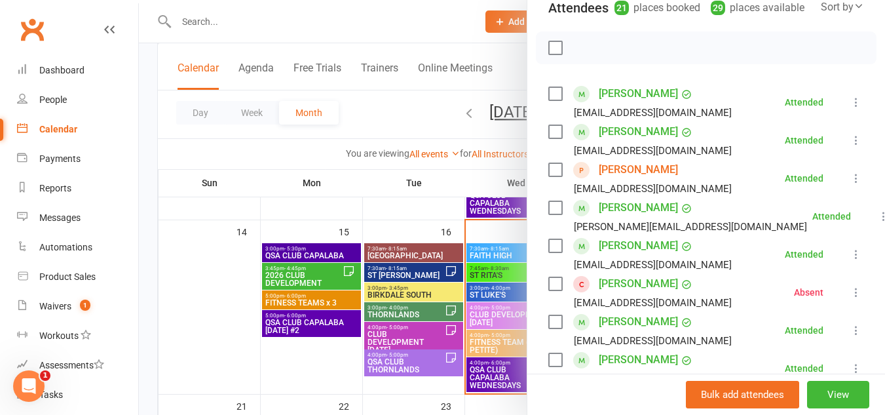
scroll to position [0, 0]
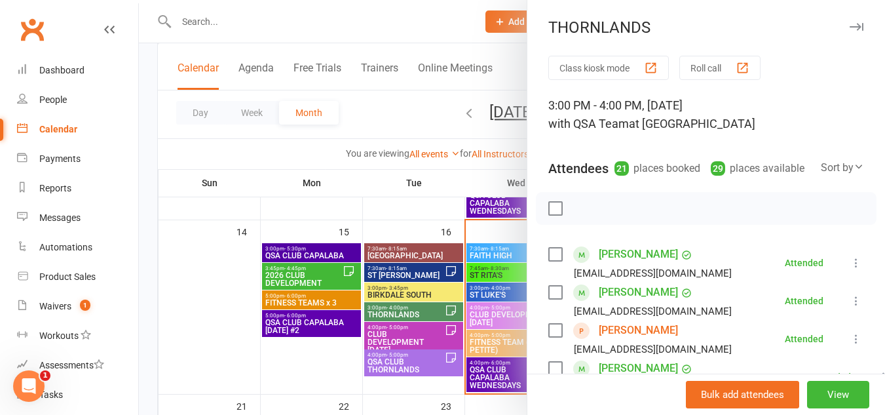
type textarea "[PERSON_NAME] will be away [DATE] NEW Trial [DATE] - [PERSON_NAME] - 11/9 Sent …"
click at [850, 24] on icon "button" at bounding box center [857, 27] width 14 height 8
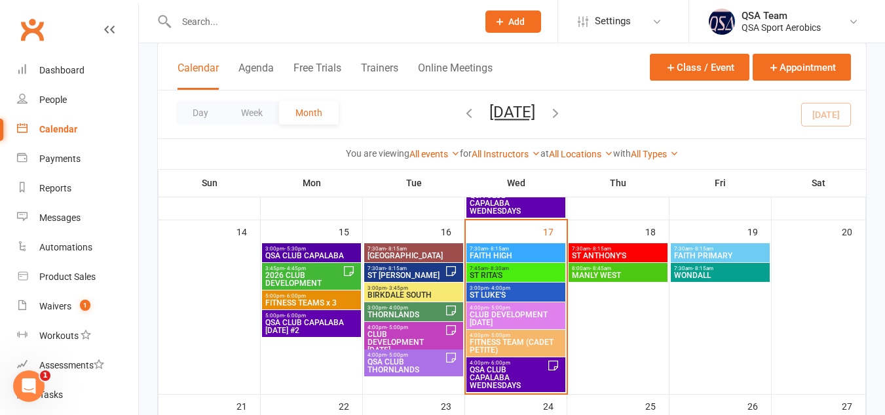
click at [389, 337] on span "CLUB DEVELOPMENT [DATE]" at bounding box center [406, 342] width 78 height 24
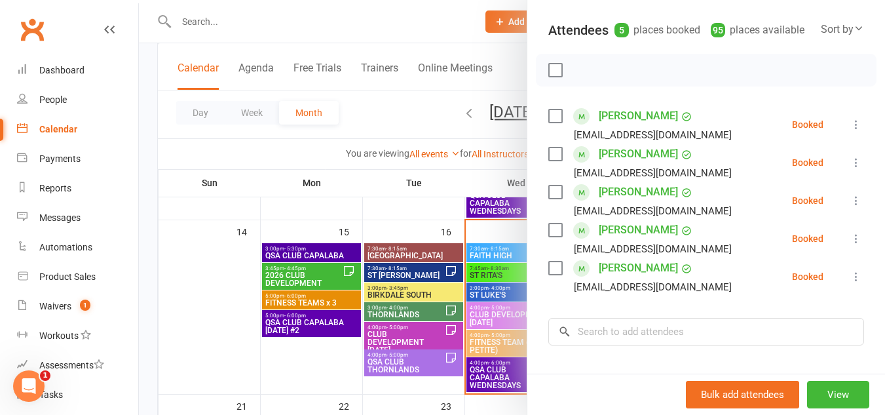
scroll to position [138, 0]
click at [558, 86] on div at bounding box center [706, 70] width 341 height 33
click at [548, 77] on label at bounding box center [554, 70] width 13 height 13
click at [581, 78] on icon "button" at bounding box center [584, 71] width 14 height 14
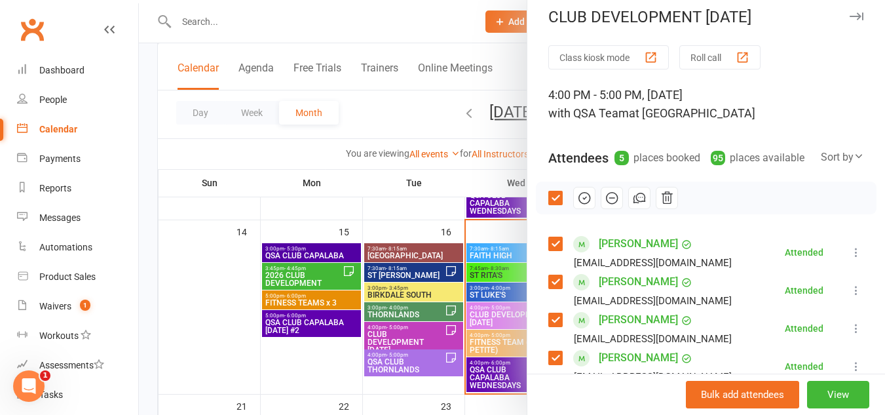
scroll to position [0, 0]
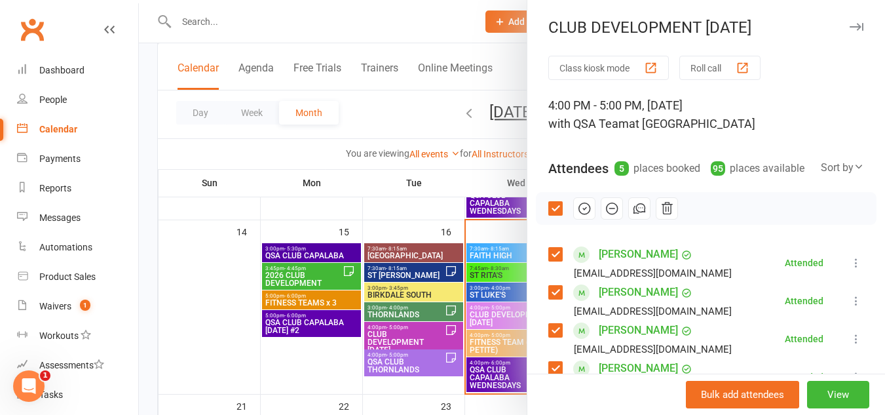
click at [850, 28] on icon "button" at bounding box center [857, 27] width 14 height 8
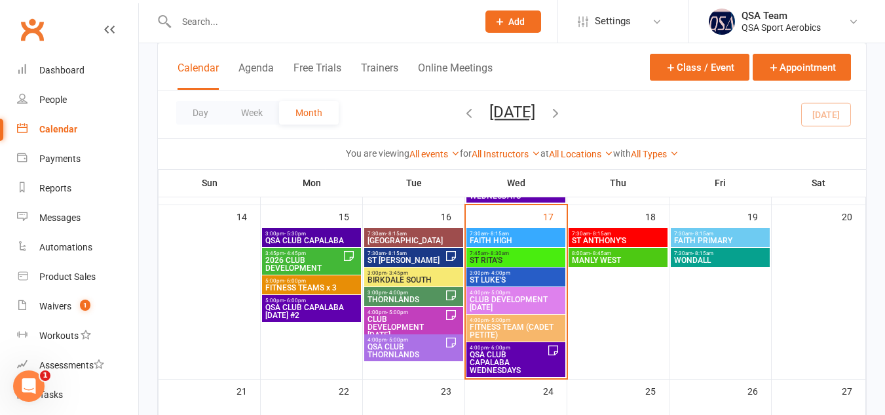
scroll to position [421, 0]
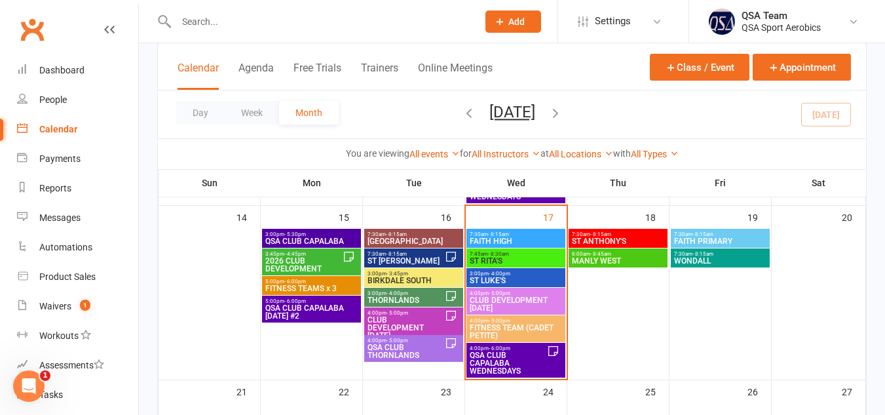
click at [404, 353] on span "QSA CLUB THORNLANDS" at bounding box center [406, 351] width 78 height 16
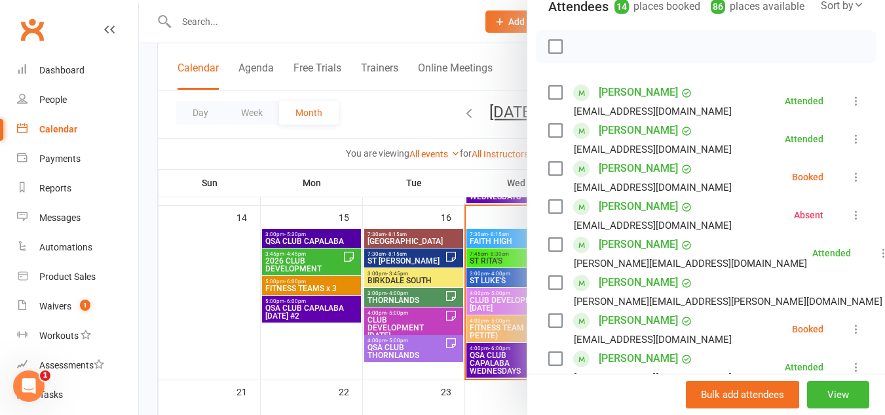
scroll to position [162, 0]
click at [552, 174] on label at bounding box center [554, 167] width 13 height 13
click at [850, 183] on icon at bounding box center [856, 176] width 13 height 13
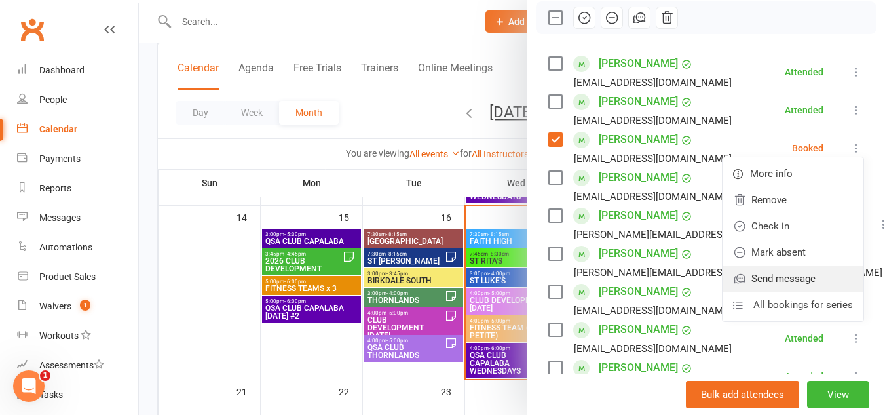
scroll to position [191, 0]
click at [753, 265] on link "Mark absent" at bounding box center [793, 251] width 141 height 26
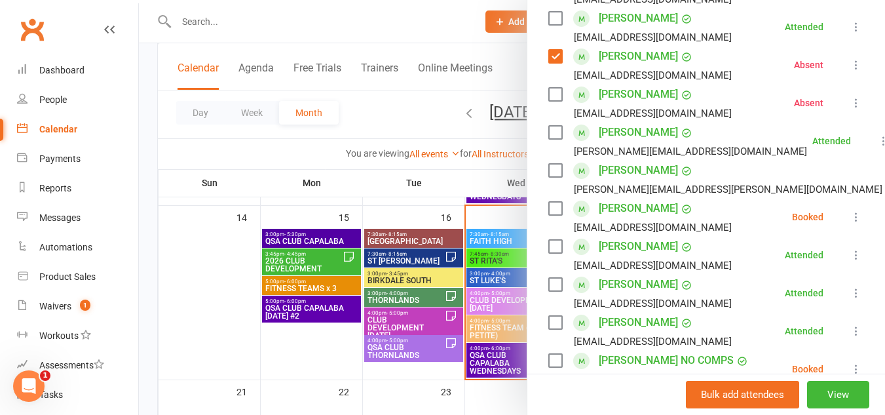
scroll to position [275, 0]
click at [552, 214] on label at bounding box center [554, 206] width 13 height 13
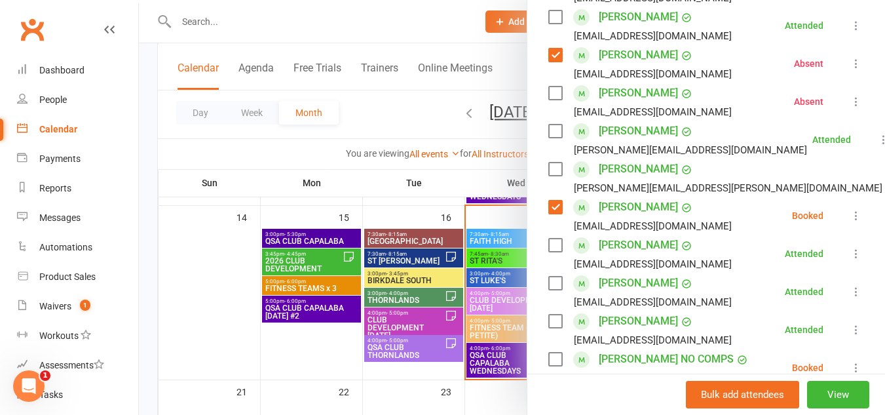
click at [850, 222] on icon at bounding box center [856, 215] width 13 height 13
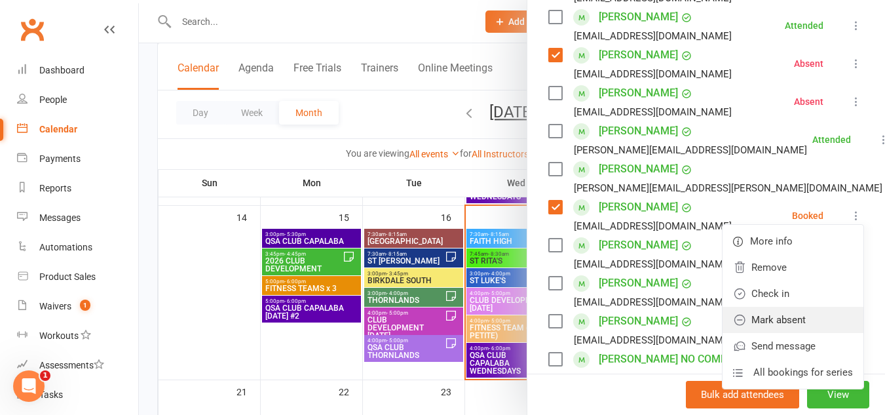
click at [783, 333] on link "Mark absent" at bounding box center [793, 320] width 141 height 26
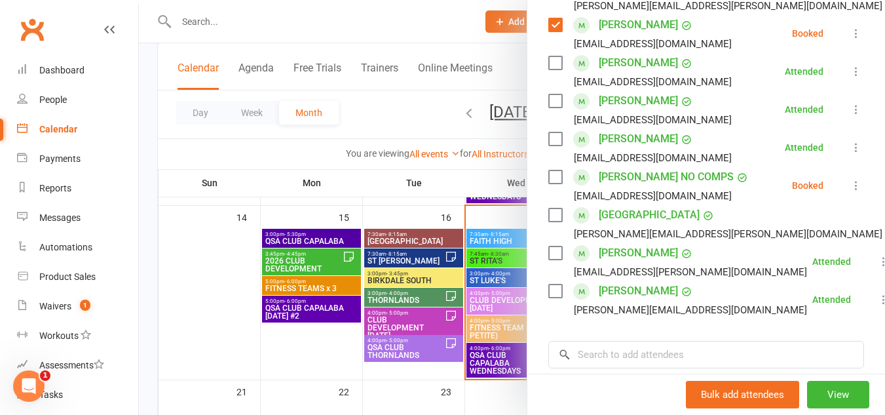
scroll to position [459, 0]
click at [552, 182] on label at bounding box center [554, 175] width 13 height 13
click at [850, 191] on icon at bounding box center [856, 184] width 13 height 13
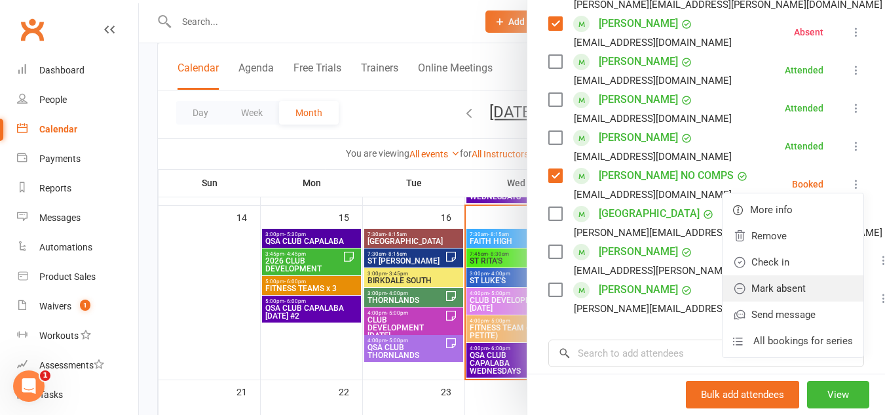
click at [763, 301] on link "Mark absent" at bounding box center [793, 288] width 141 height 26
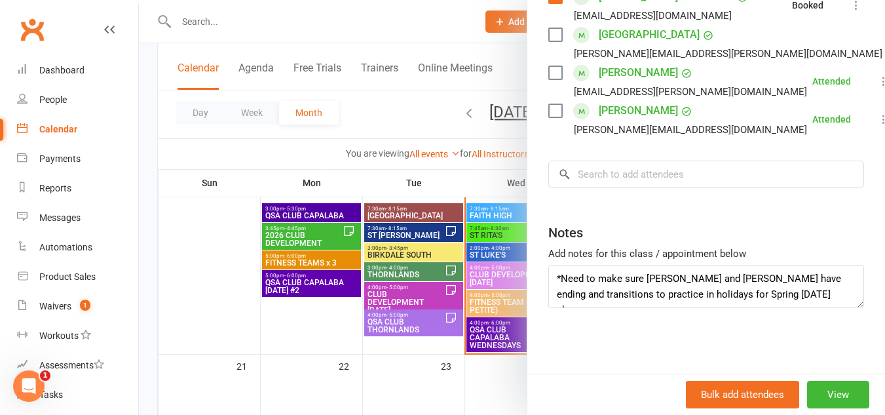
scroll to position [447, 0]
click at [777, 295] on textarea "*Need to make sure [PERSON_NAME] and [PERSON_NAME] have ending and transitions …" at bounding box center [706, 286] width 316 height 43
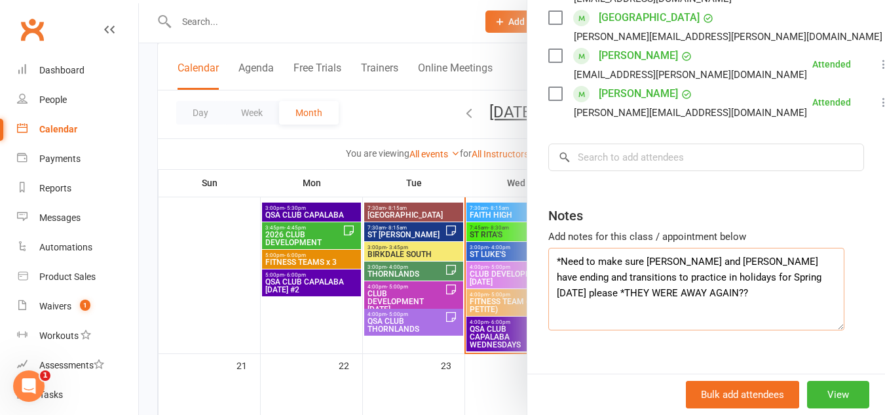
scroll to position [0, 0]
drag, startPoint x: 840, startPoint y: 301, endPoint x: 837, endPoint y: 347, distance: 46.0
click at [837, 330] on textarea "*Need to make sure [PERSON_NAME] and [PERSON_NAME] have ending and transitions …" at bounding box center [696, 289] width 296 height 83
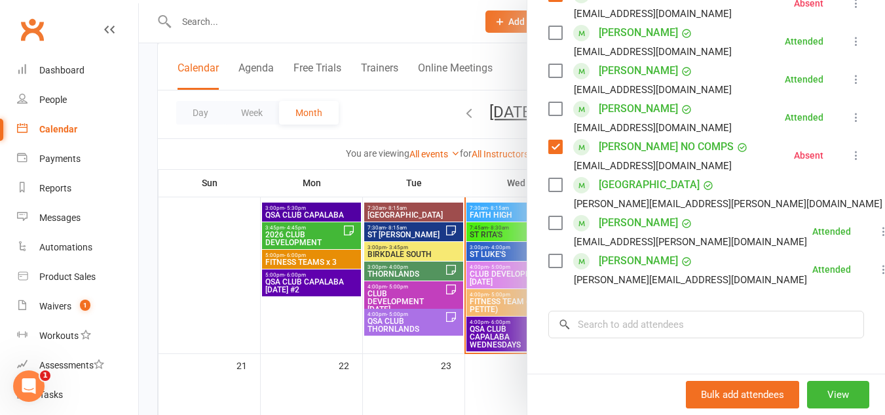
scroll to position [485, 0]
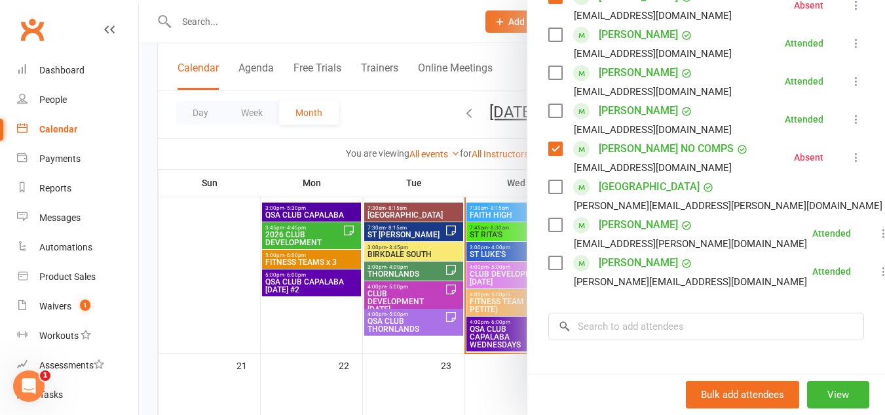
type textarea "*Need to make sure [PERSON_NAME] and [PERSON_NAME] have ending and transitions …"
click at [672, 159] on link "[PERSON_NAME] NO COMPS" at bounding box center [666, 148] width 135 height 21
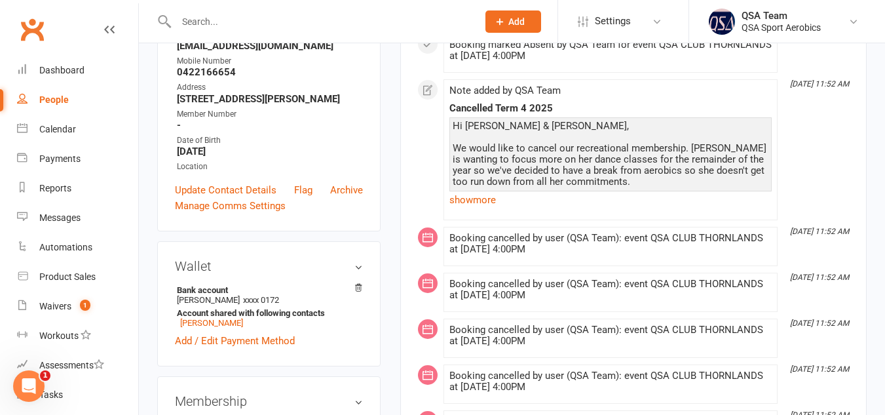
scroll to position [247, 0]
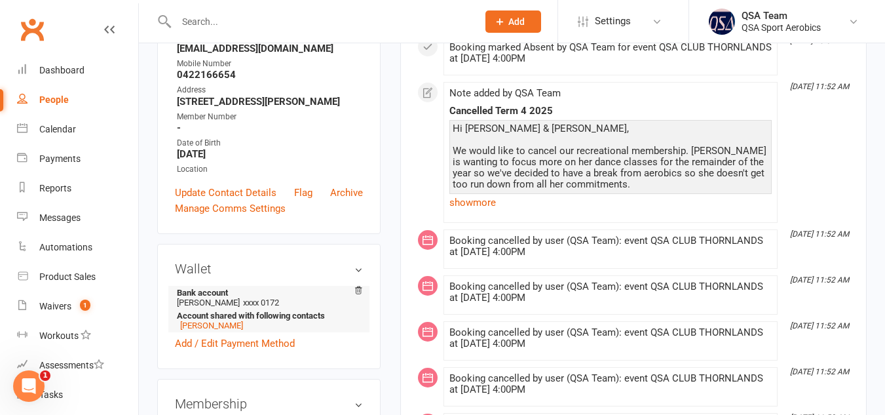
click at [353, 292] on strong "Bank account" at bounding box center [266, 293] width 179 height 10
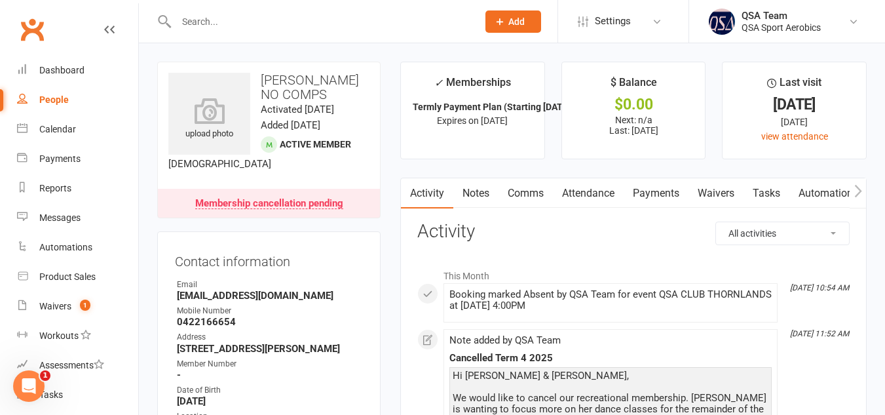
scroll to position [31, 0]
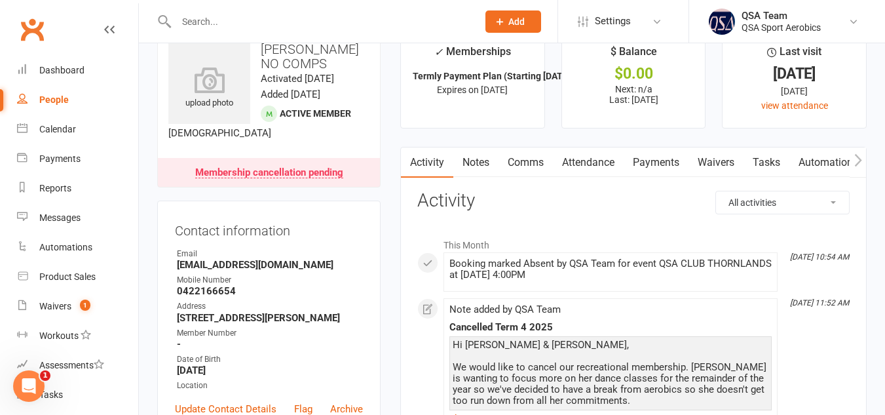
click at [652, 168] on link "Payments" at bounding box center [656, 162] width 65 height 30
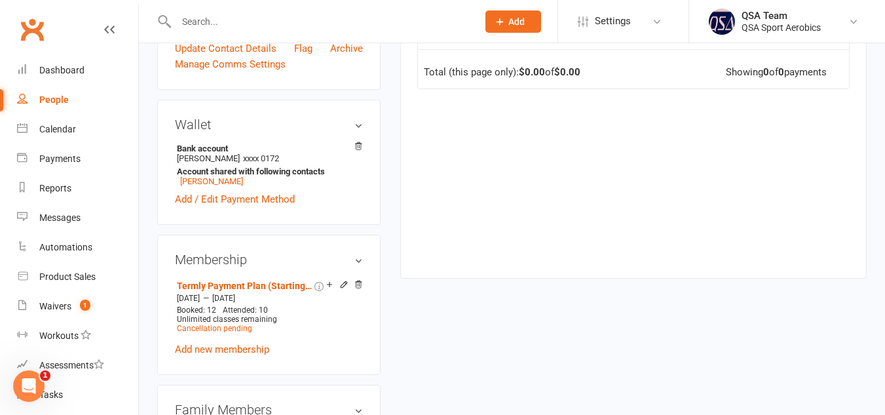
scroll to position [430, 0]
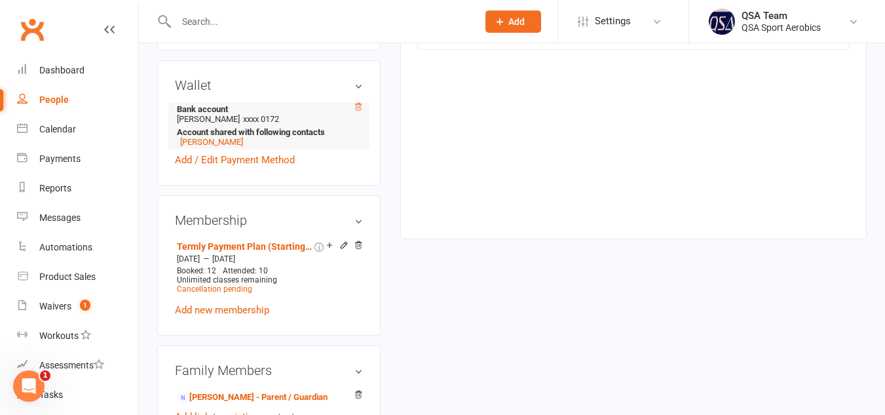
click at [359, 105] on icon at bounding box center [358, 106] width 9 height 9
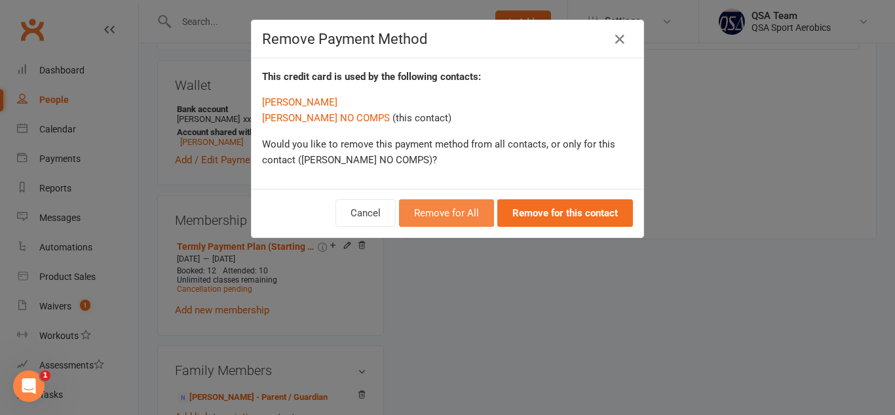
click at [457, 212] on button "Remove for All" at bounding box center [446, 213] width 95 height 28
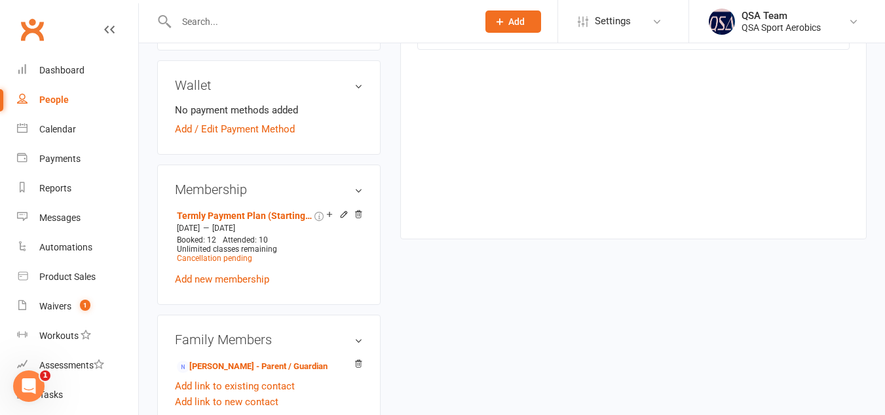
scroll to position [0, 0]
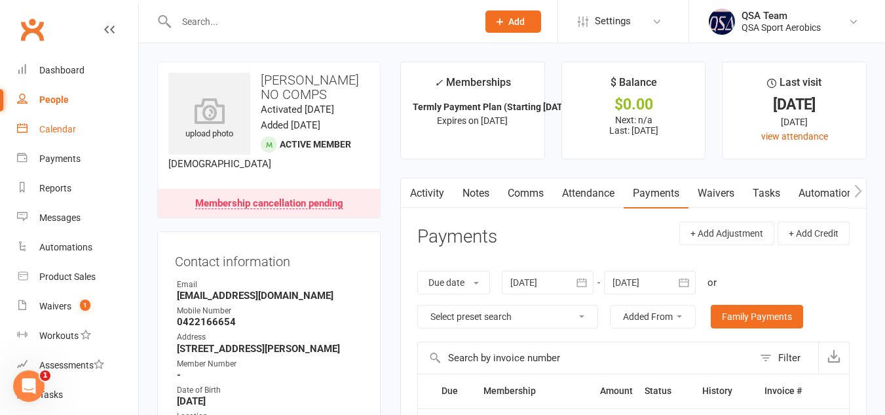
click at [52, 124] on div "Calendar" at bounding box center [57, 129] width 37 height 10
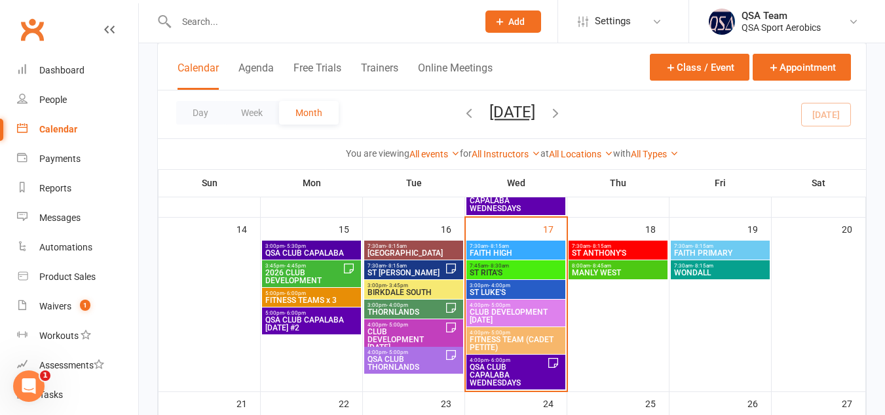
scroll to position [408, 0]
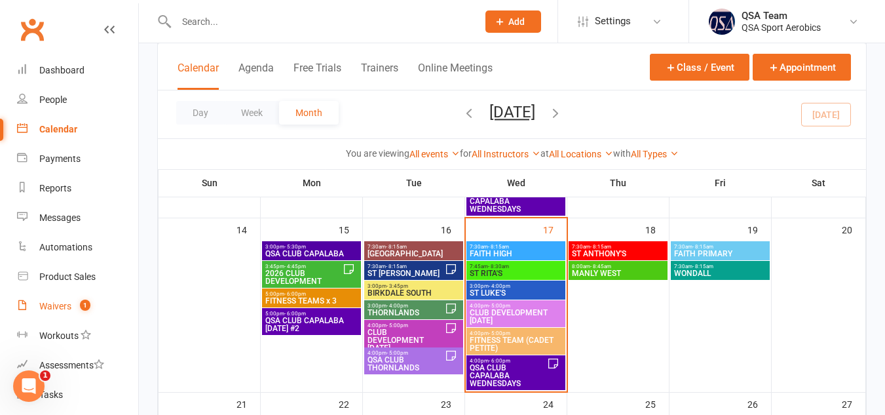
click at [47, 303] on div "Waivers" at bounding box center [55, 306] width 32 height 10
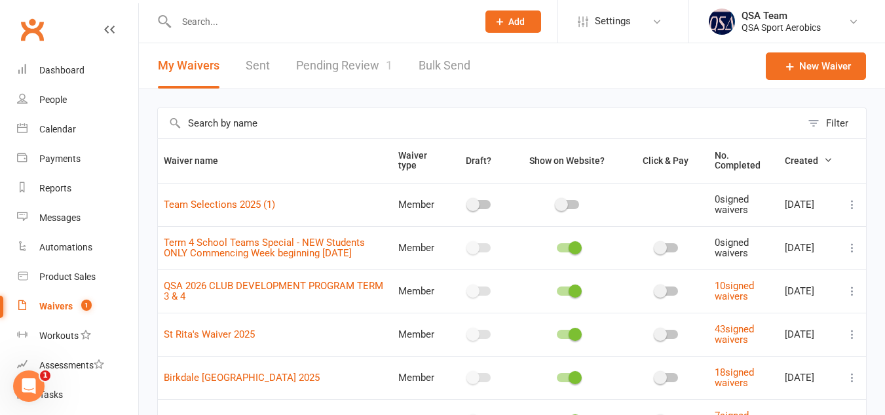
scroll to position [302, 0]
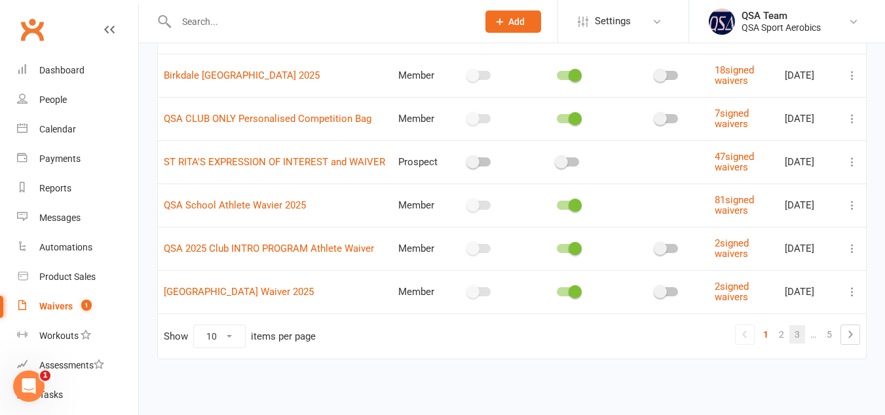
click at [796, 334] on link "3" at bounding box center [797, 334] width 16 height 18
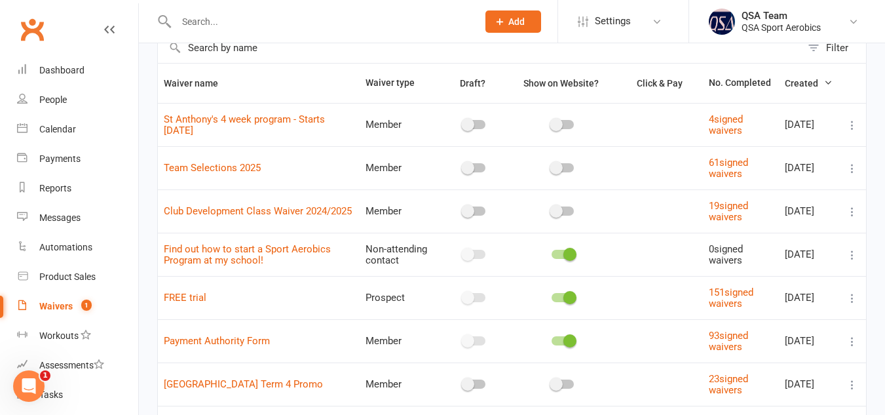
scroll to position [75, 0]
click at [222, 168] on link "Team Selections 2025" at bounding box center [212, 168] width 97 height 12
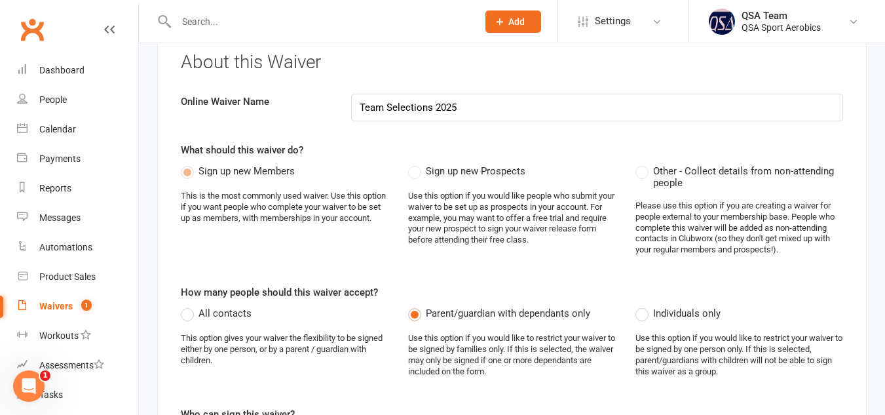
select select "applies_to_all_signees"
select select "copy_answers_for_all_signees"
select select "checkbox"
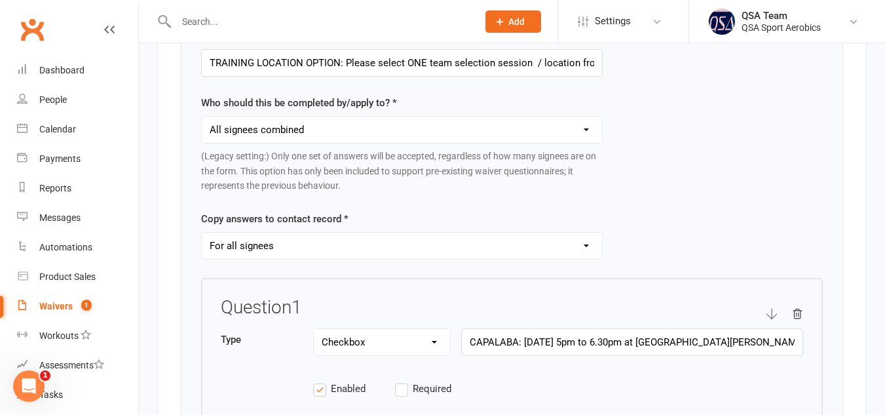
scroll to position [1689, 0]
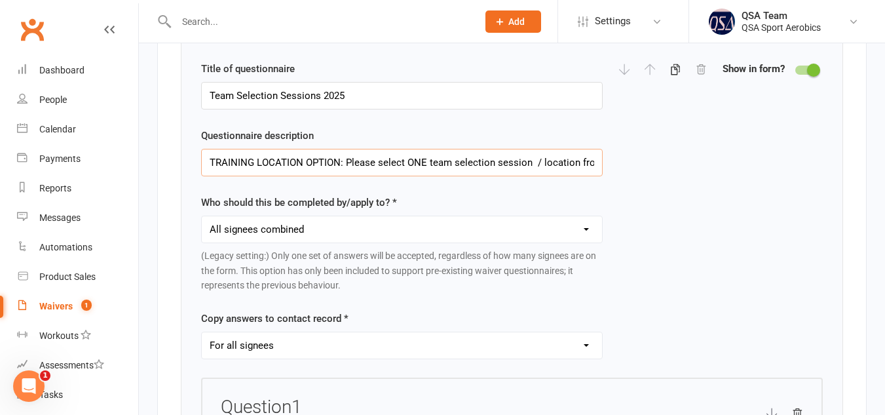
click at [533, 170] on input "TRAINING LOCATION OPTION: Please select ONE team selection session / location f…" at bounding box center [402, 163] width 402 height 28
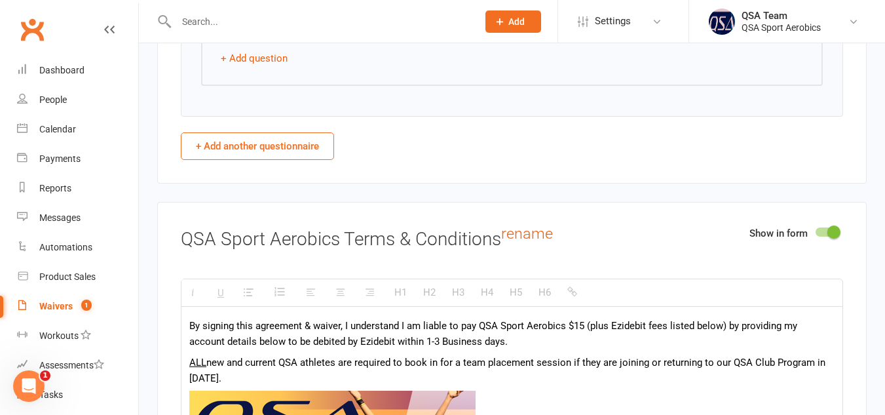
scroll to position [2406, 0]
